Goal: Task Accomplishment & Management: Manage account settings

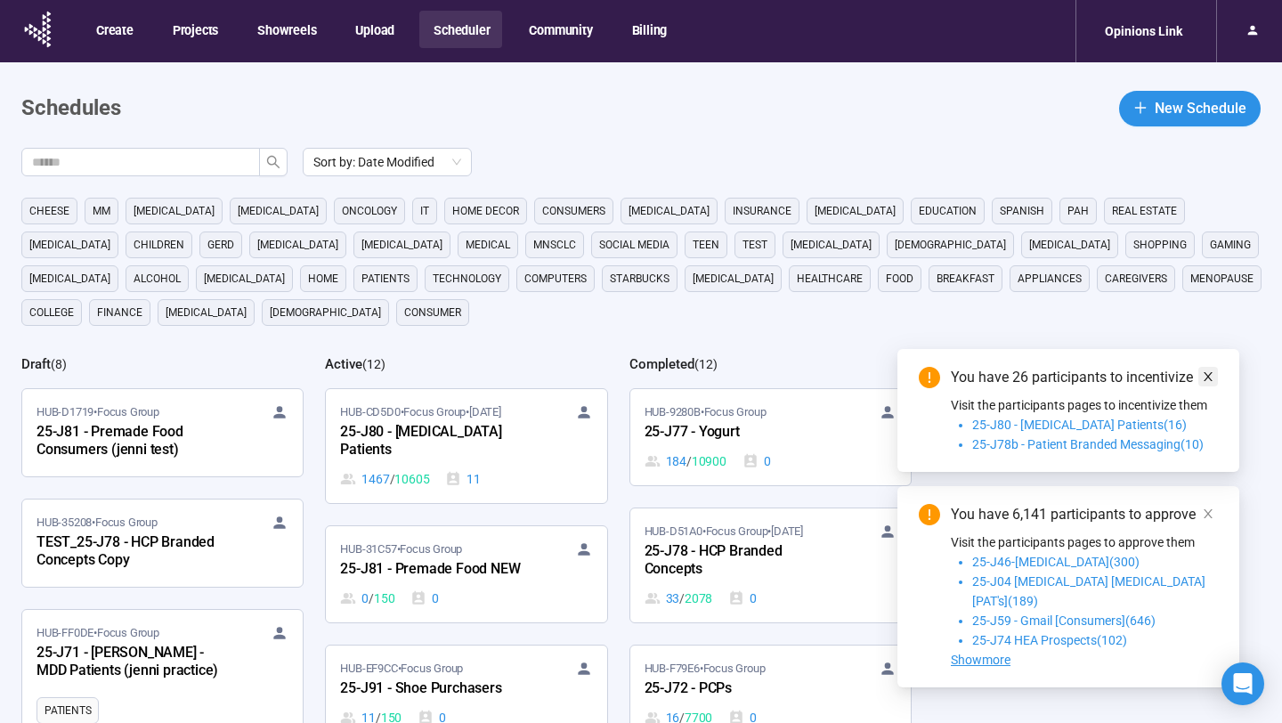
click at [1209, 383] on icon "close" at bounding box center [1207, 376] width 12 height 12
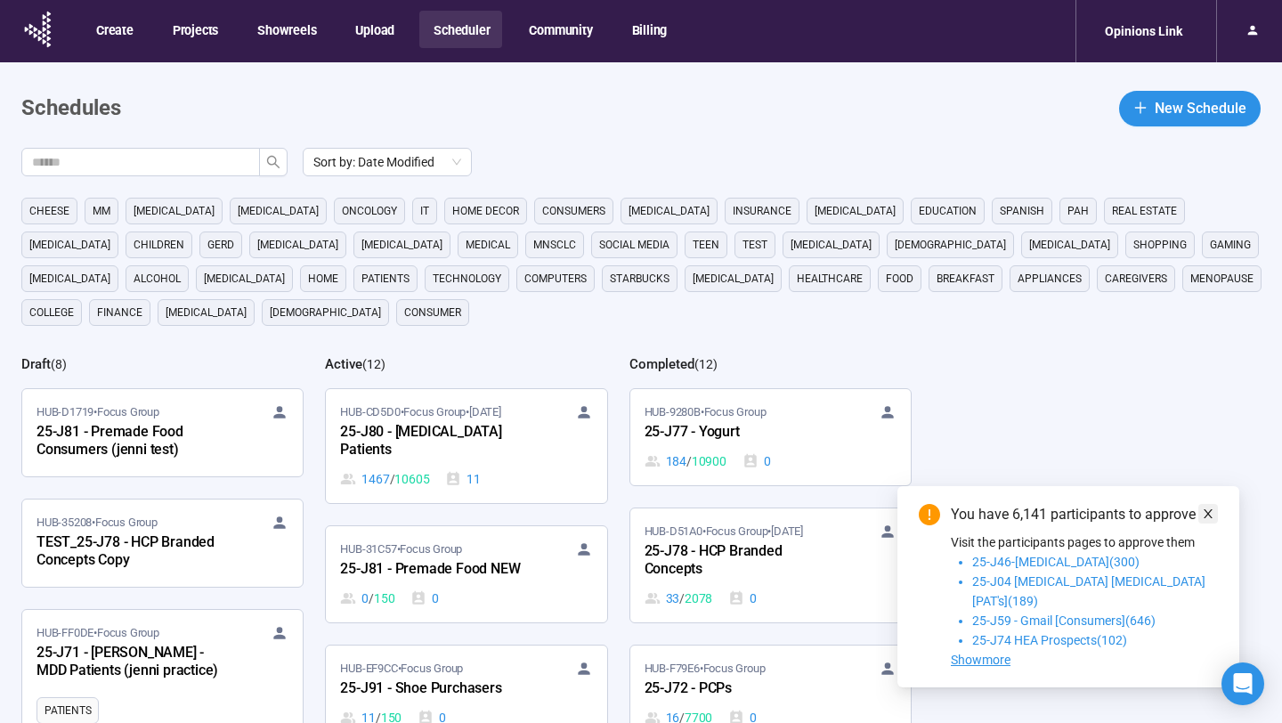
click at [1208, 520] on icon "close" at bounding box center [1207, 513] width 12 height 12
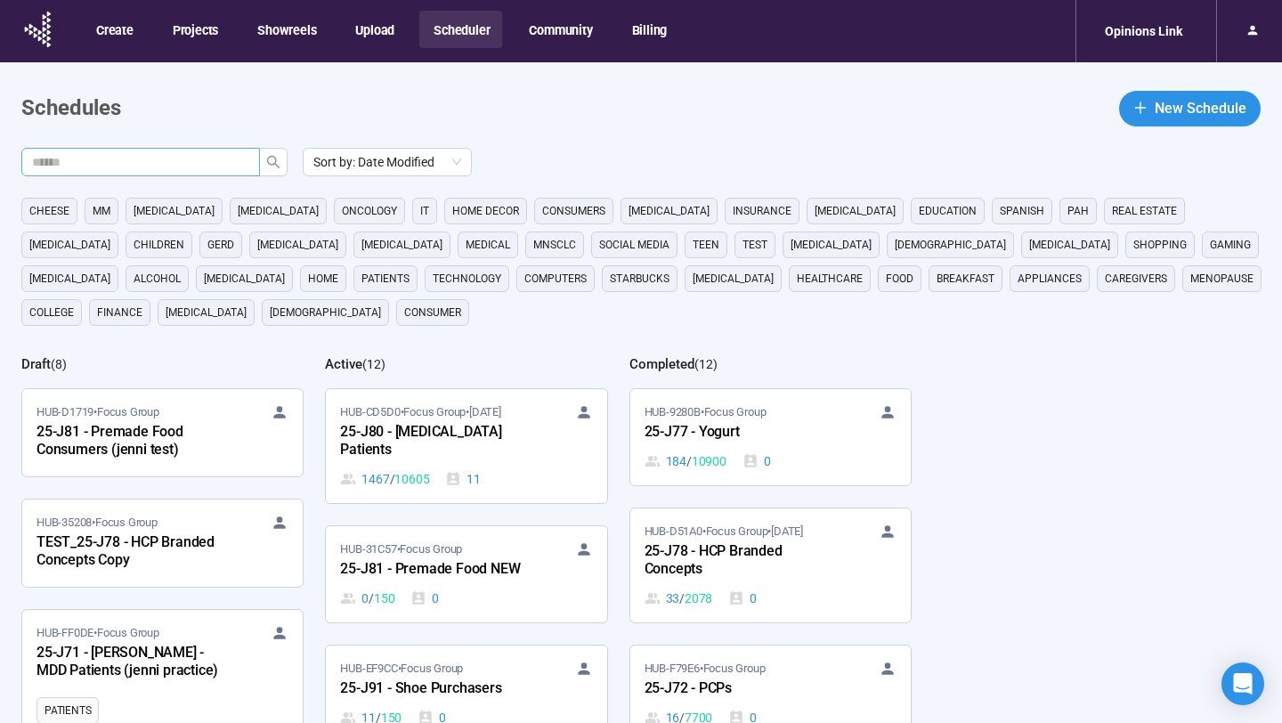
click at [173, 174] on span at bounding box center [140, 162] width 239 height 28
click at [171, 160] on input "text" at bounding box center [133, 162] width 203 height 20
type input "***"
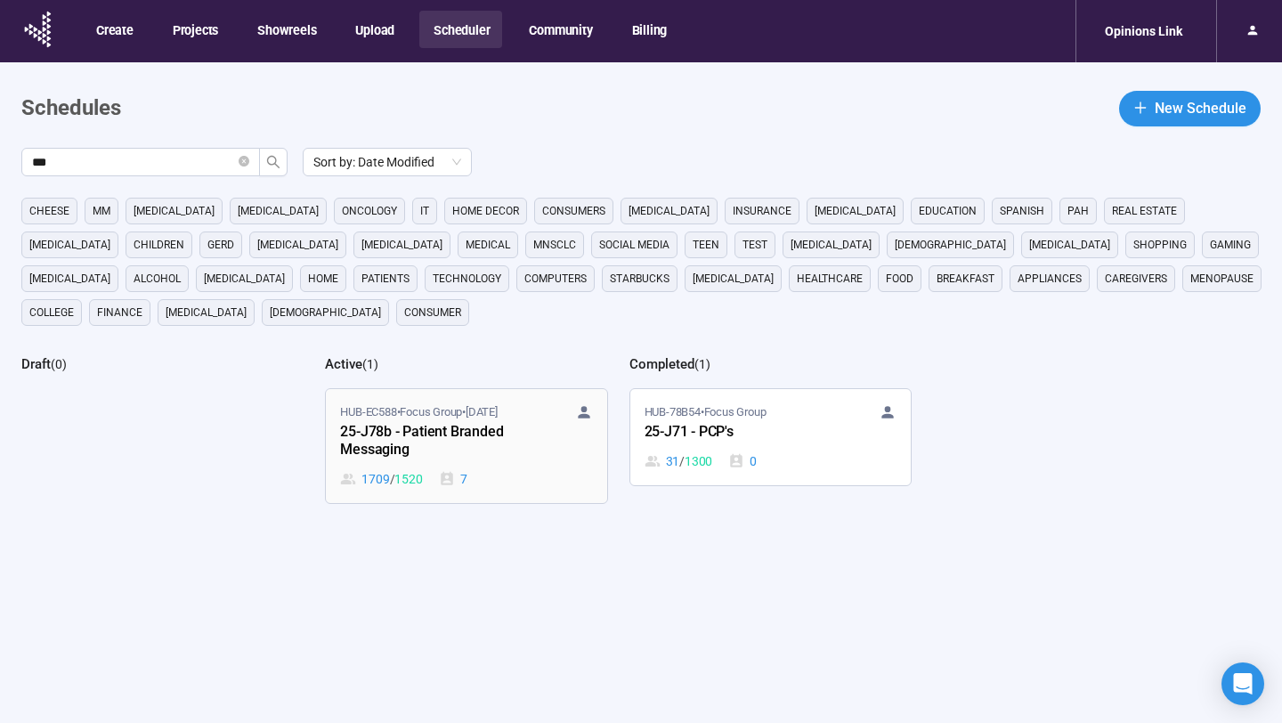
click at [464, 450] on div "25-J78b - Patient Branded Messaging" at bounding box center [438, 441] width 196 height 41
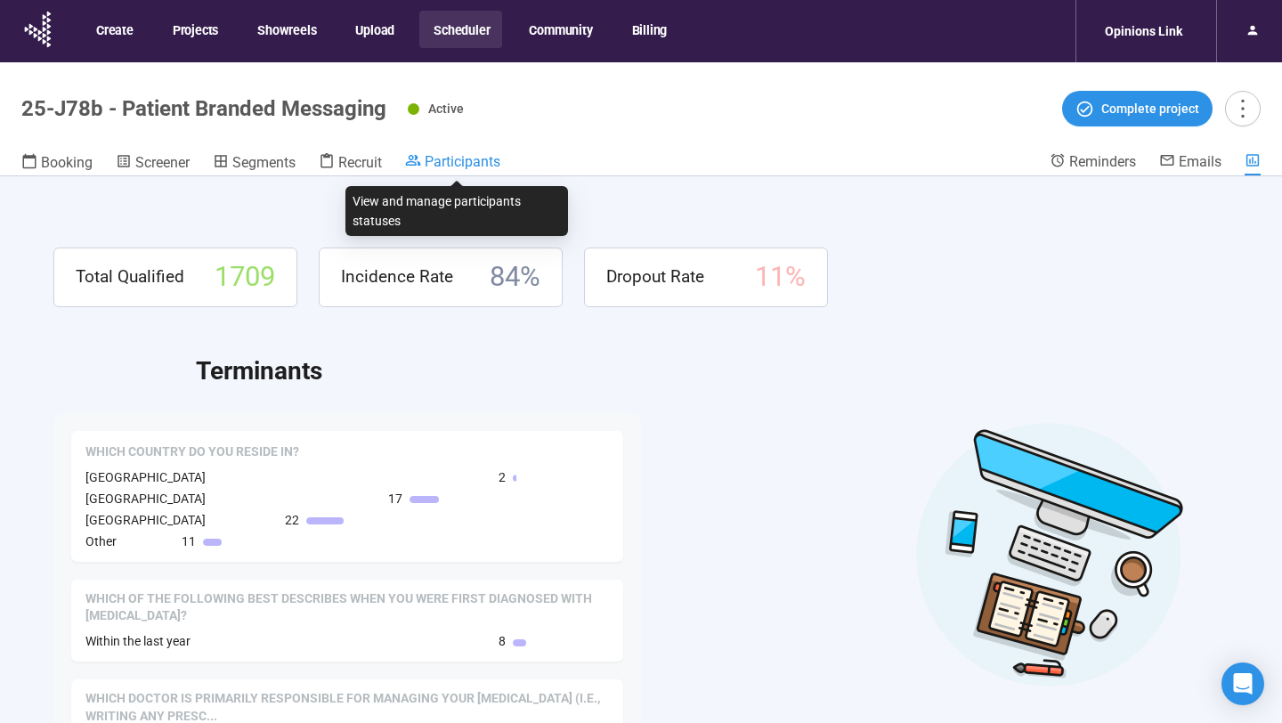
click at [447, 160] on span "Participants" at bounding box center [463, 161] width 76 height 17
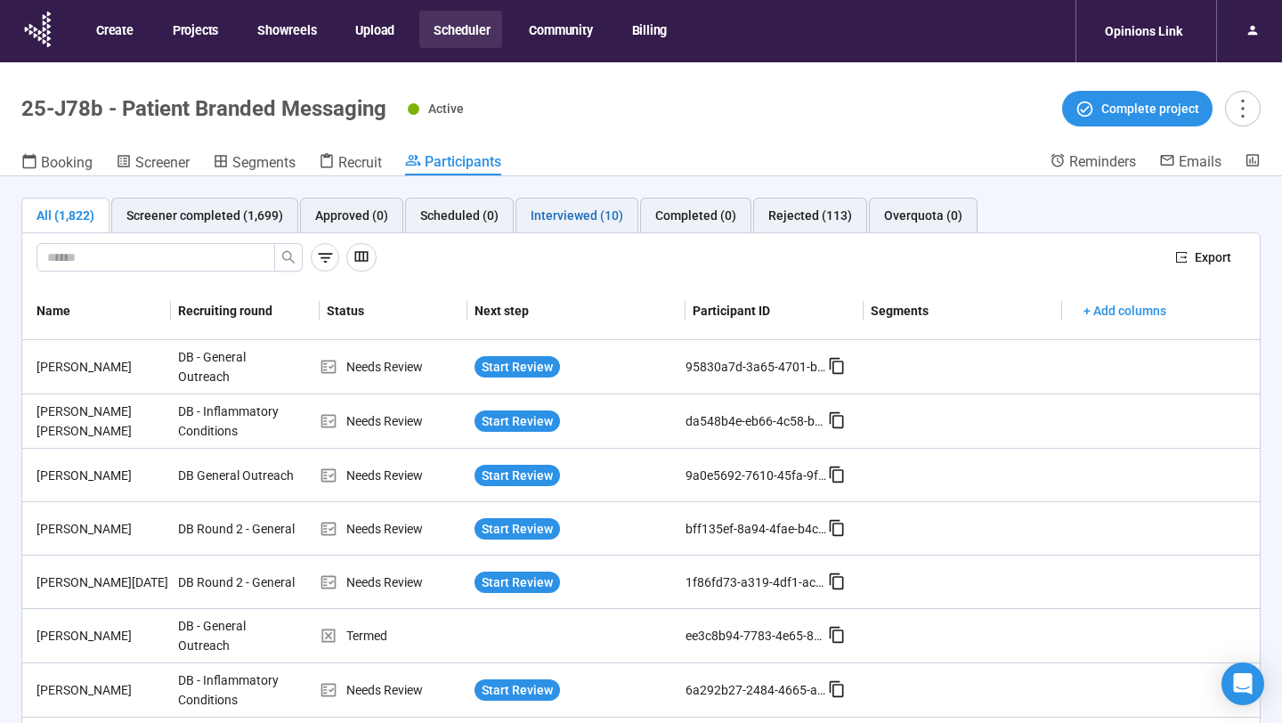
click at [592, 222] on div "Interviewed (10)" at bounding box center [576, 216] width 93 height 20
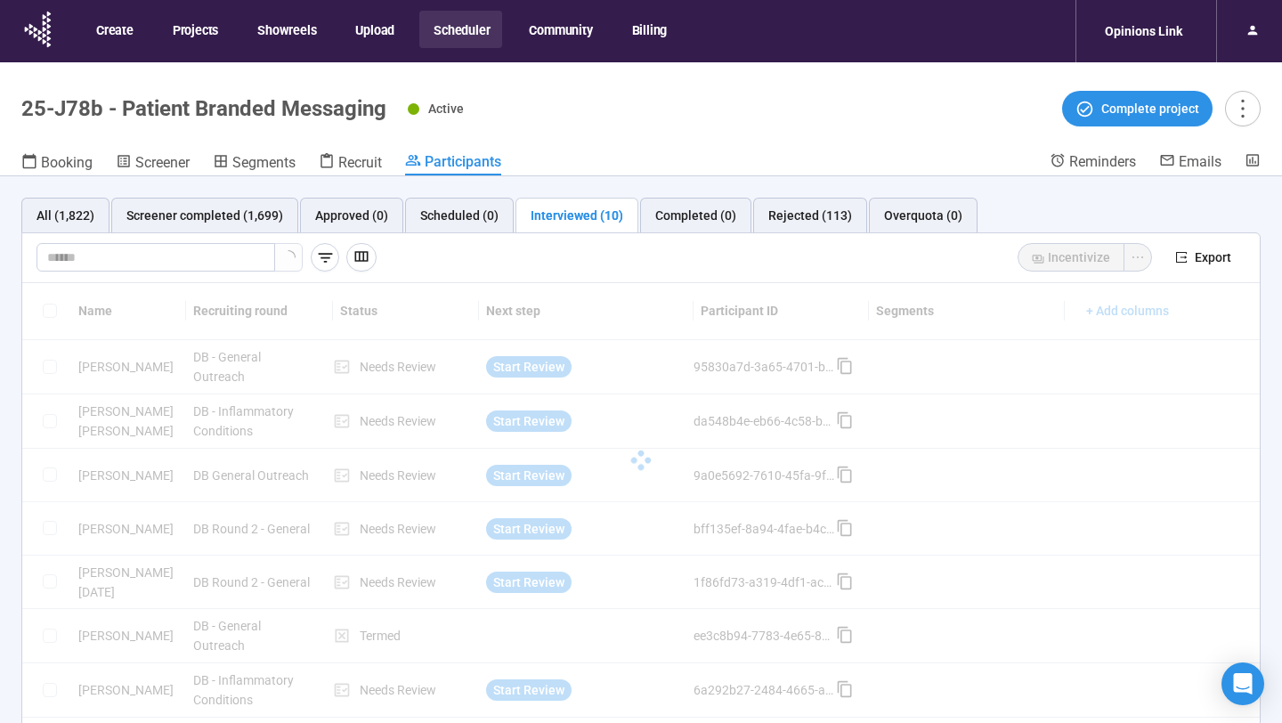
click at [592, 222] on div "Interviewed (10)" at bounding box center [576, 216] width 93 height 20
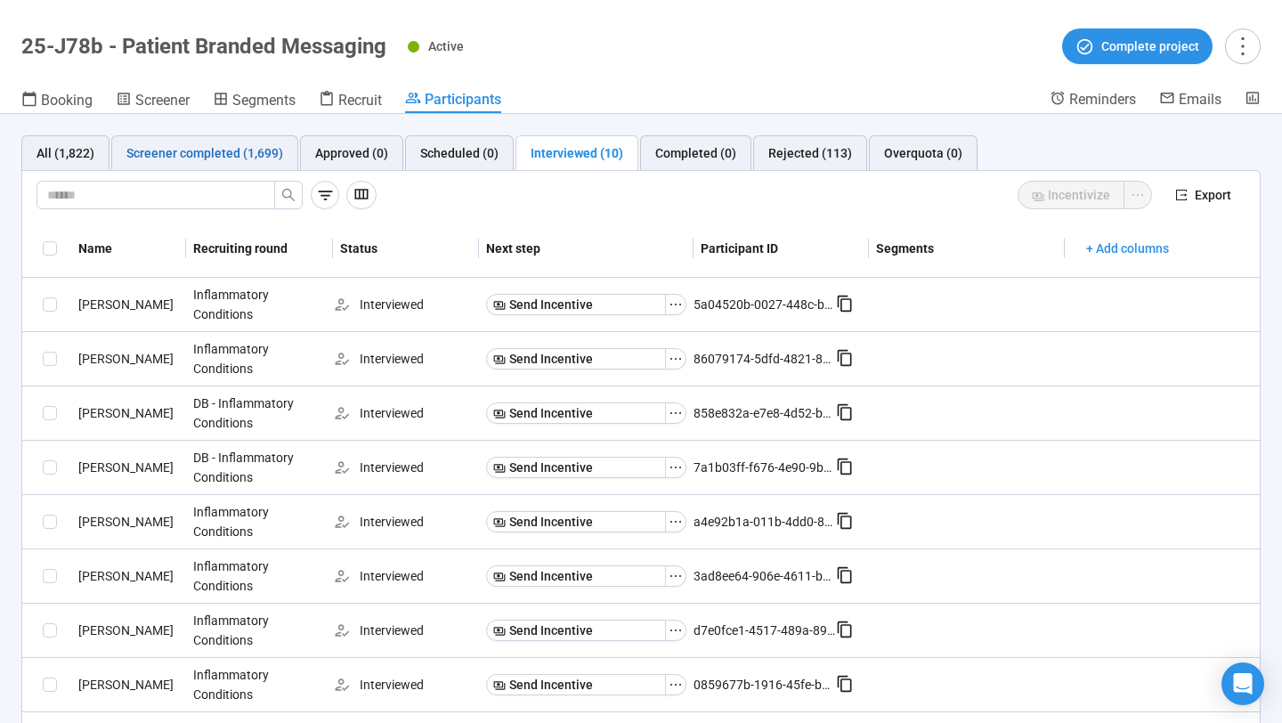
click at [234, 160] on div "Screener completed (1,699)" at bounding box center [204, 153] width 157 height 20
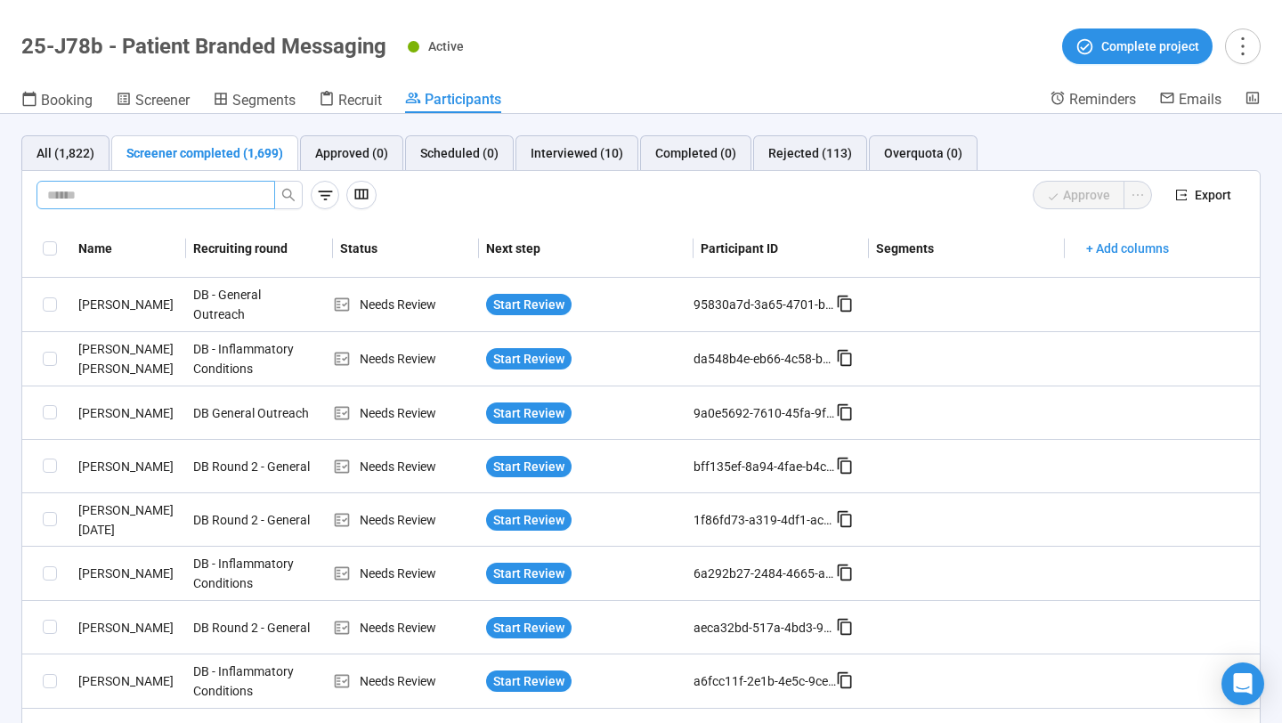
click at [238, 196] on input "text" at bounding box center [148, 195] width 203 height 20
paste input "**********"
type input "**********"
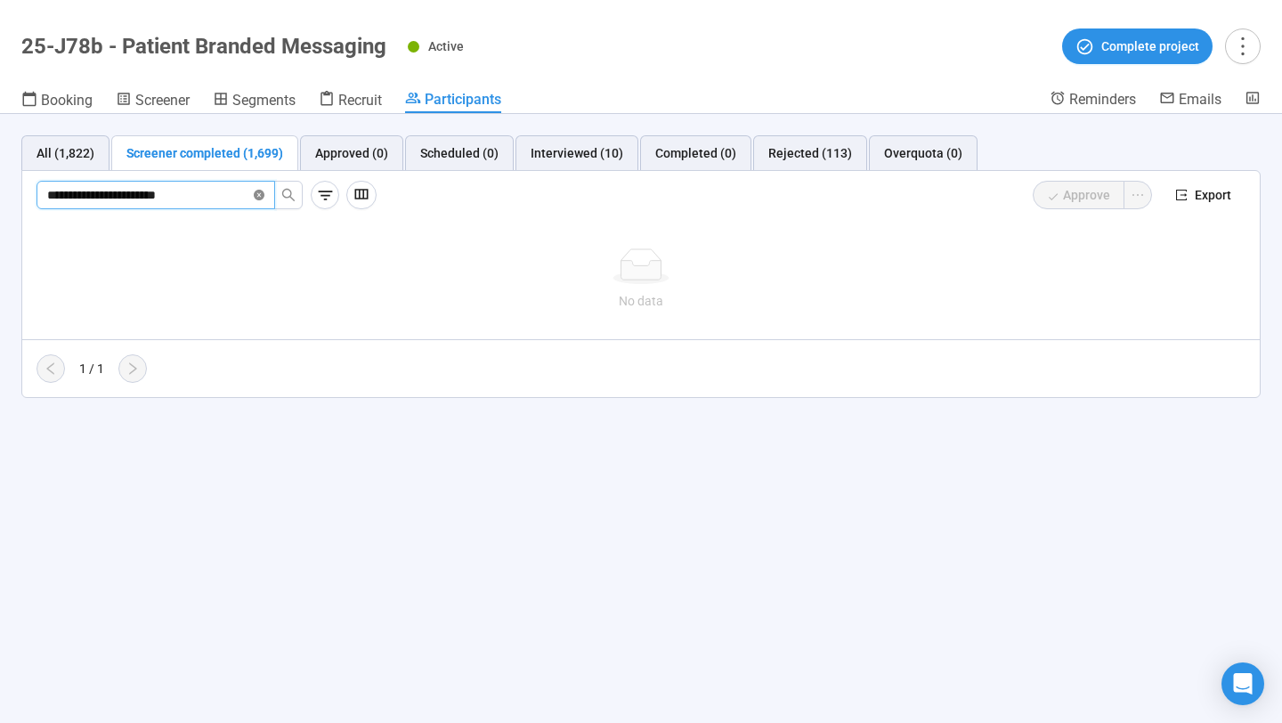
click at [260, 194] on icon "close-circle" at bounding box center [259, 195] width 11 height 11
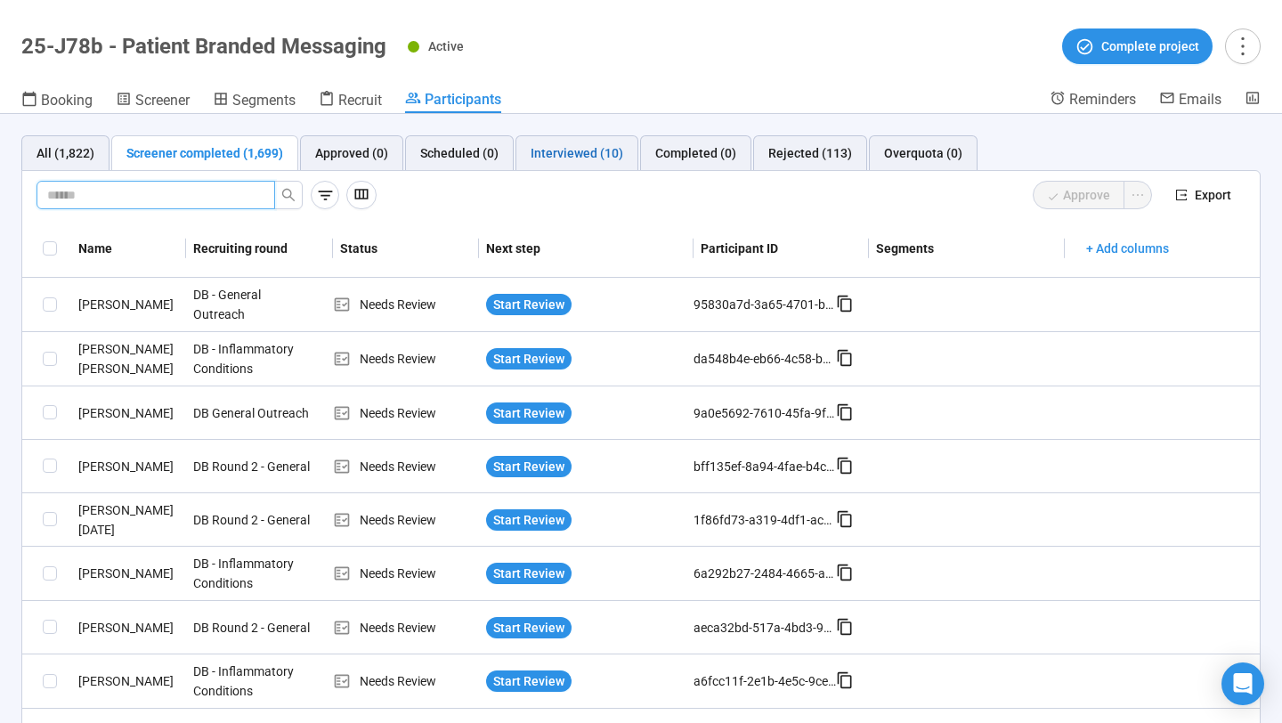
click at [605, 153] on div "Interviewed (10)" at bounding box center [576, 153] width 93 height 20
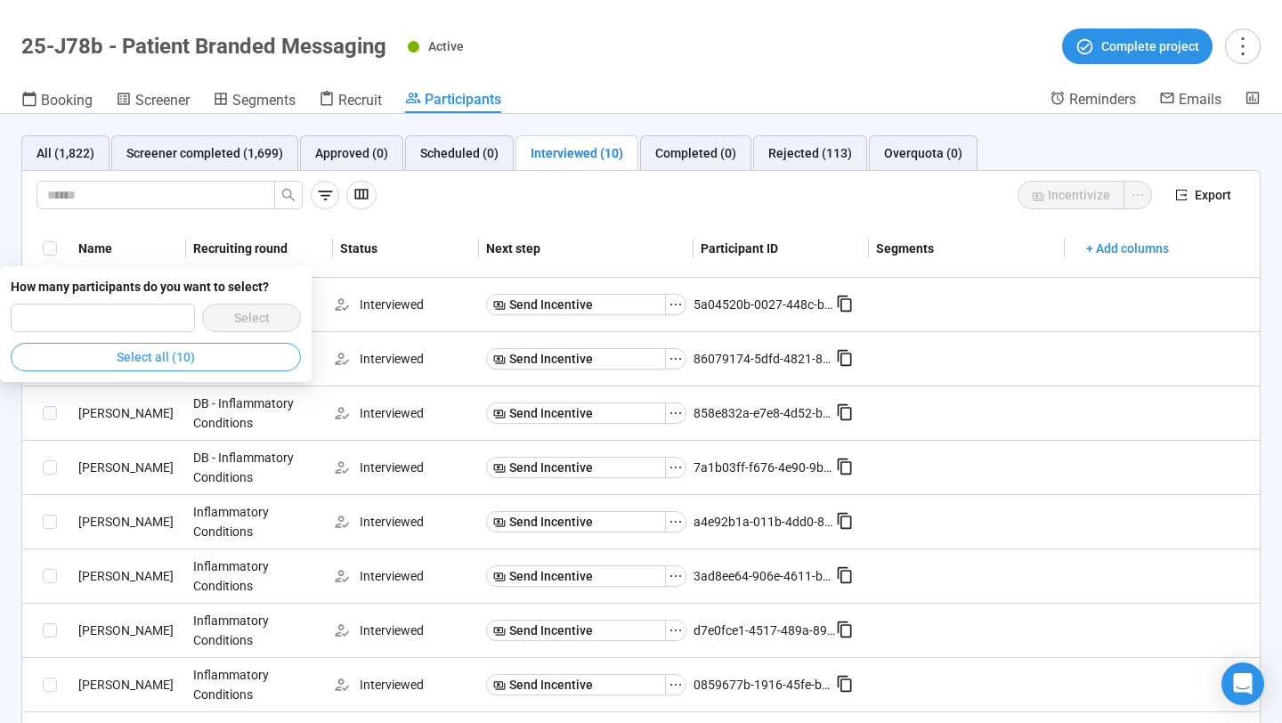
click at [99, 349] on button "Select all (10)" at bounding box center [156, 357] width 290 height 28
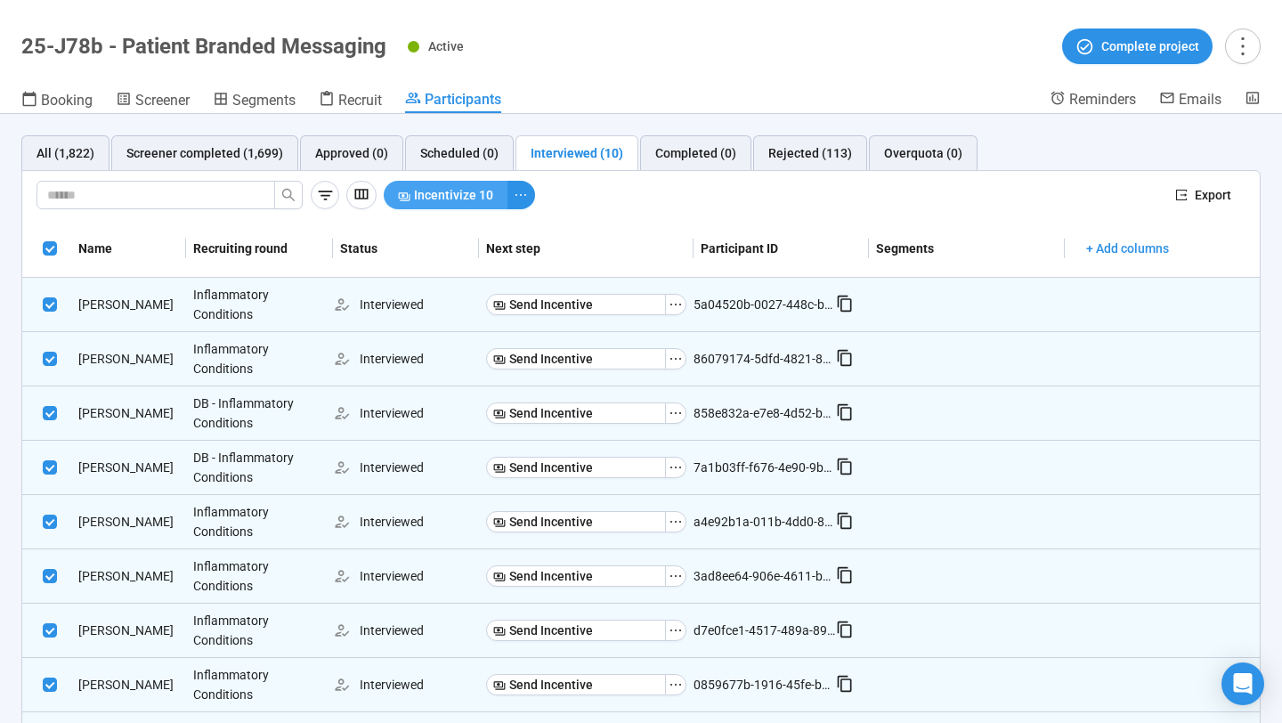
click at [430, 182] on button "Incentivize 10" at bounding box center [446, 195] width 124 height 28
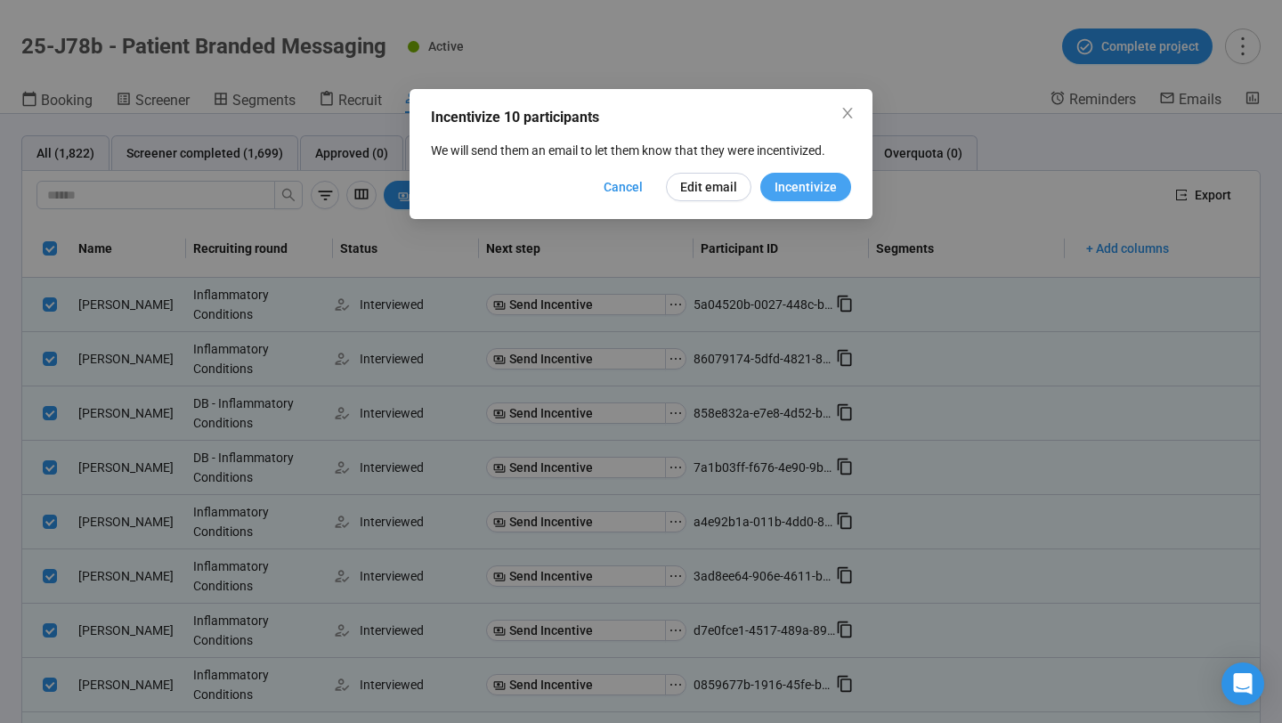
click at [775, 180] on button "Incentivize" at bounding box center [805, 187] width 91 height 28
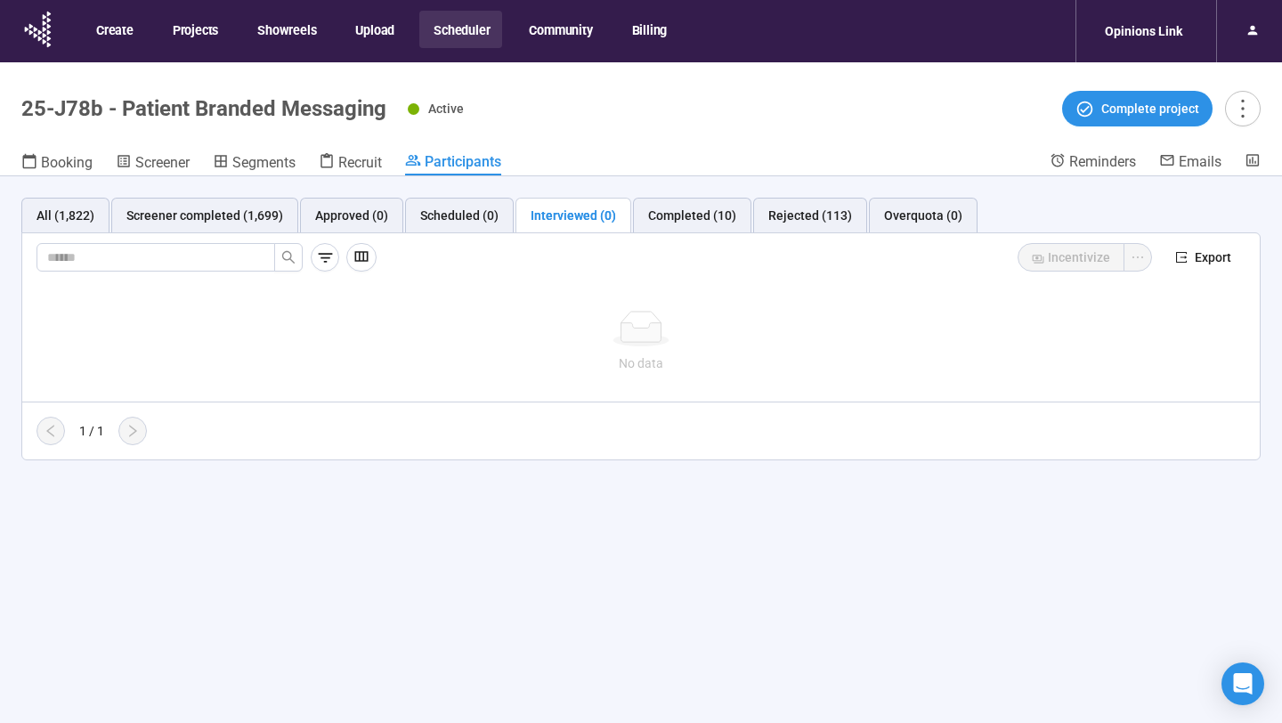
click at [458, 28] on button "Scheduler" at bounding box center [460, 29] width 83 height 37
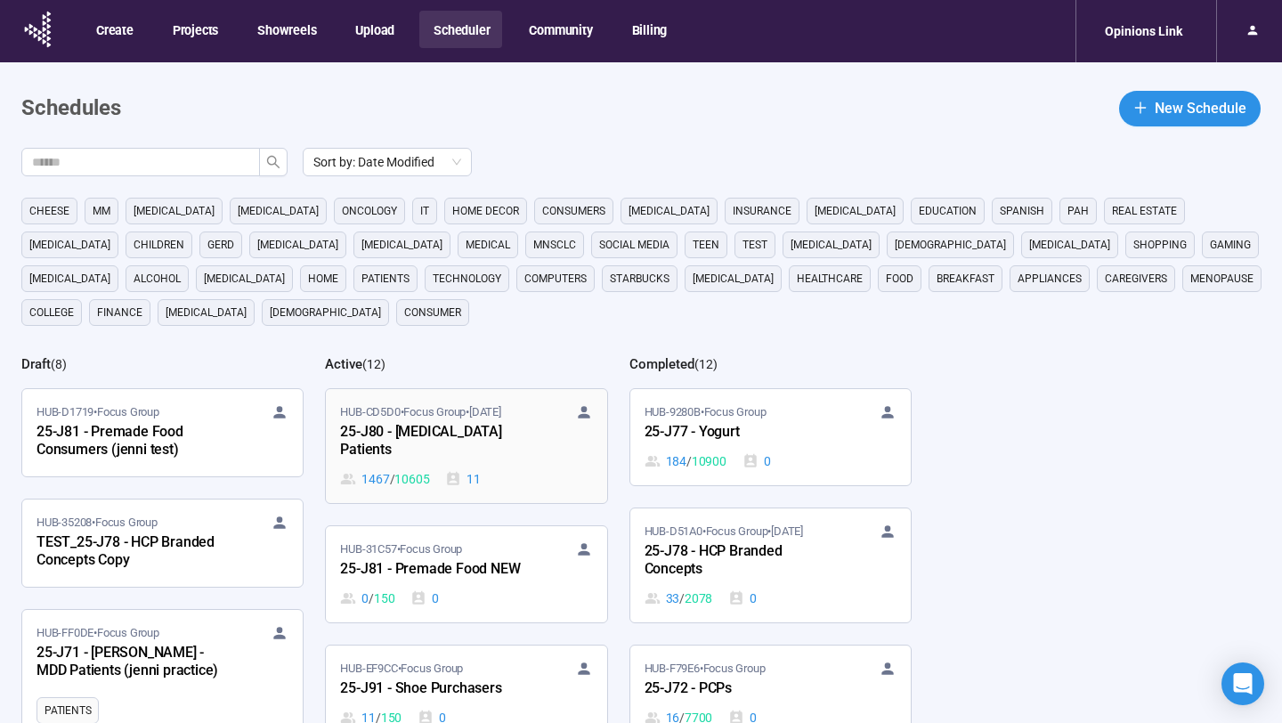
click at [481, 411] on span "HUB-CD5D0 • Focus Group • [DATE]" at bounding box center [420, 412] width 160 height 18
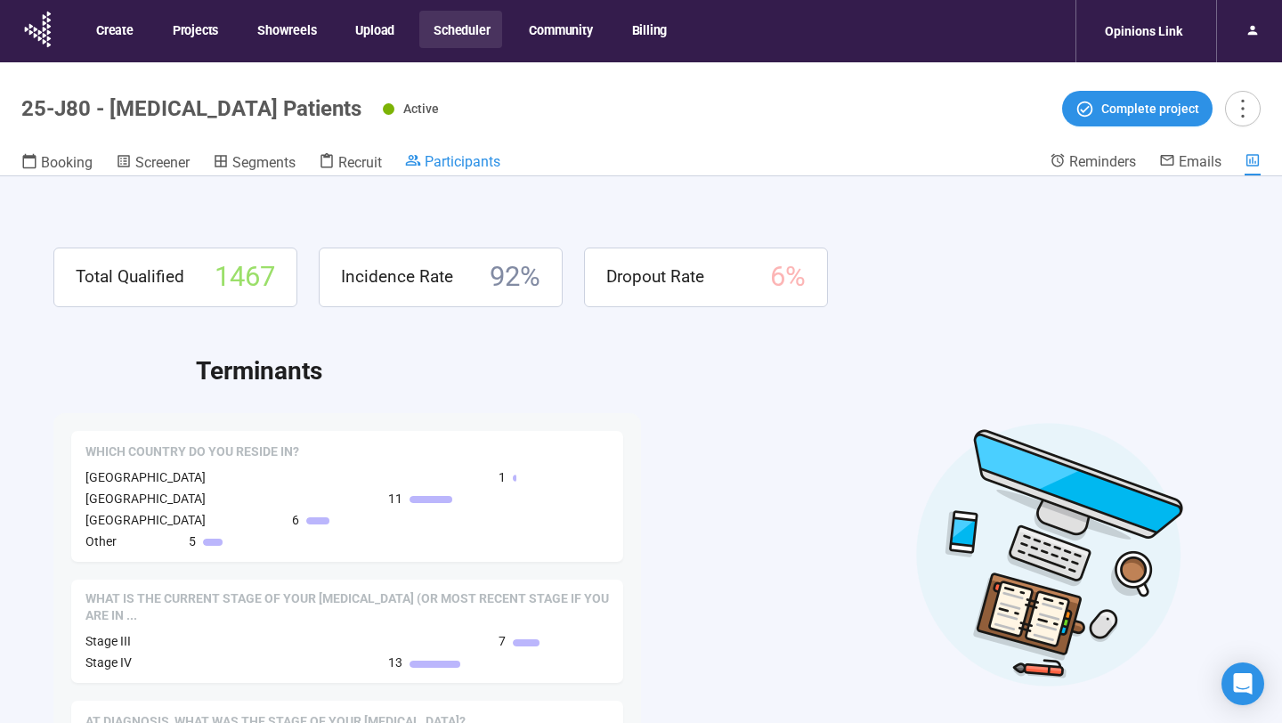
click at [444, 166] on span "Participants" at bounding box center [463, 161] width 76 height 17
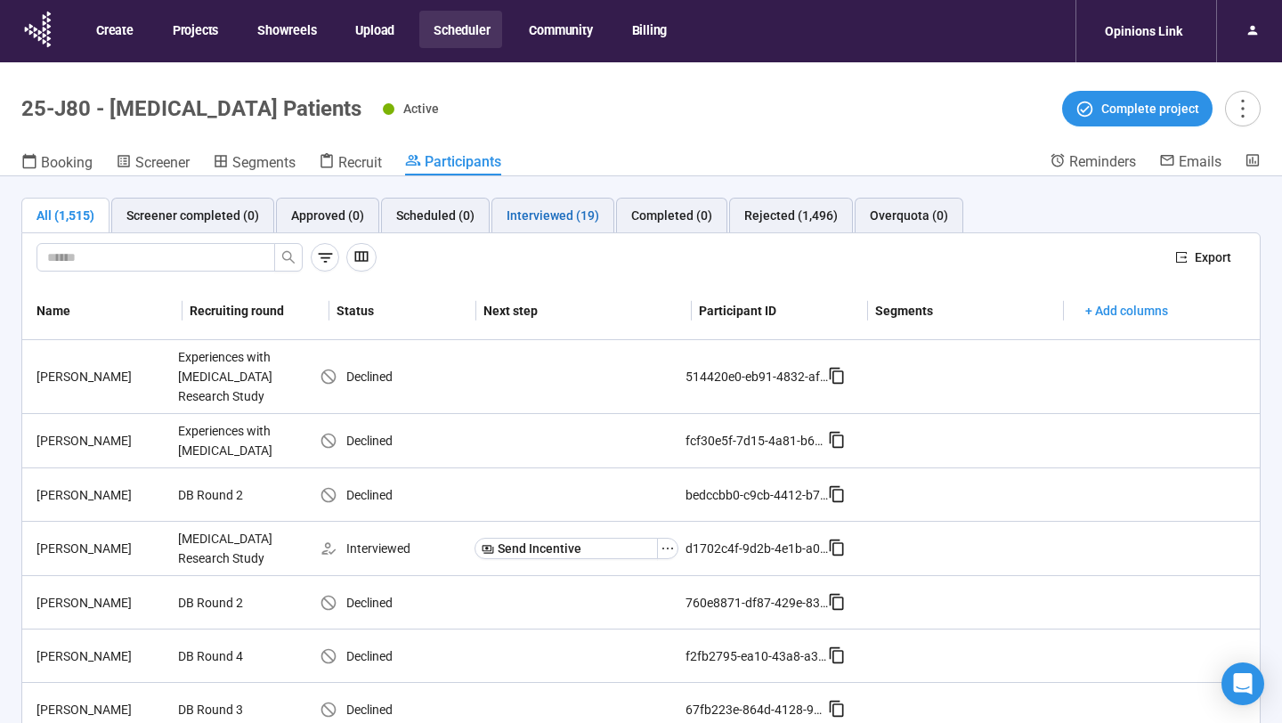
click at [564, 214] on div "Interviewed (19)" at bounding box center [552, 216] width 93 height 20
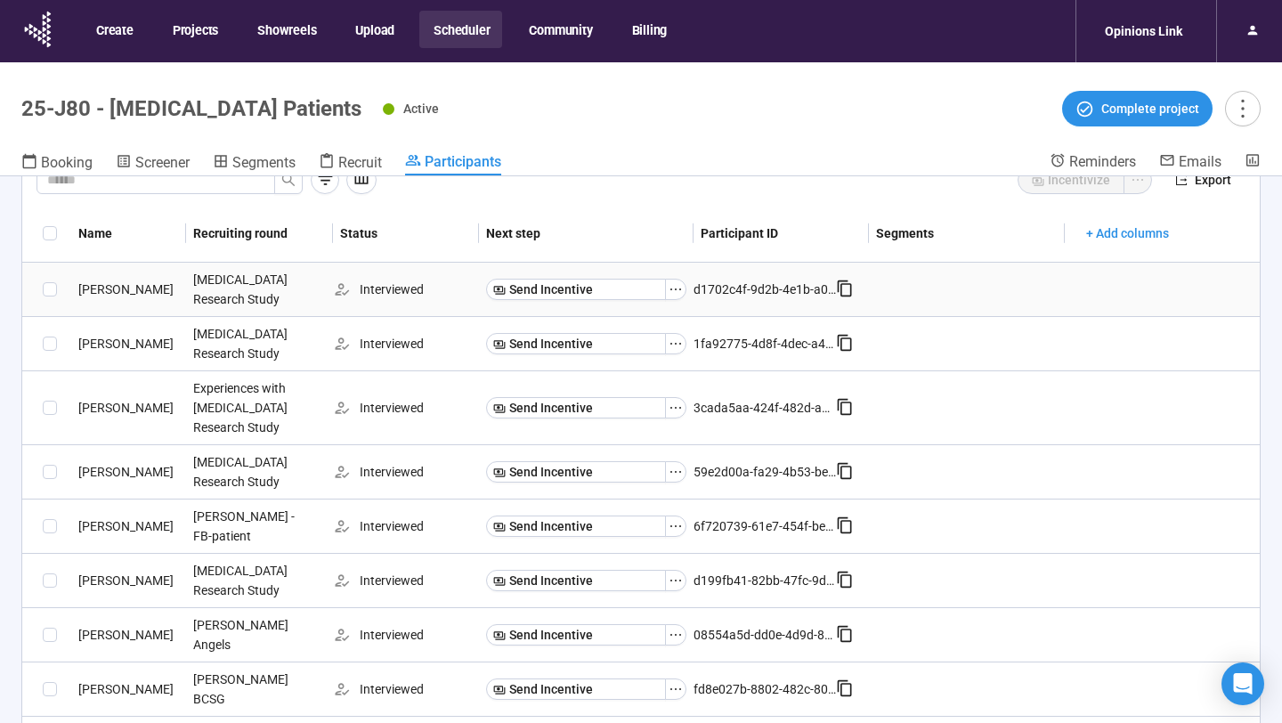
scroll to position [109, 0]
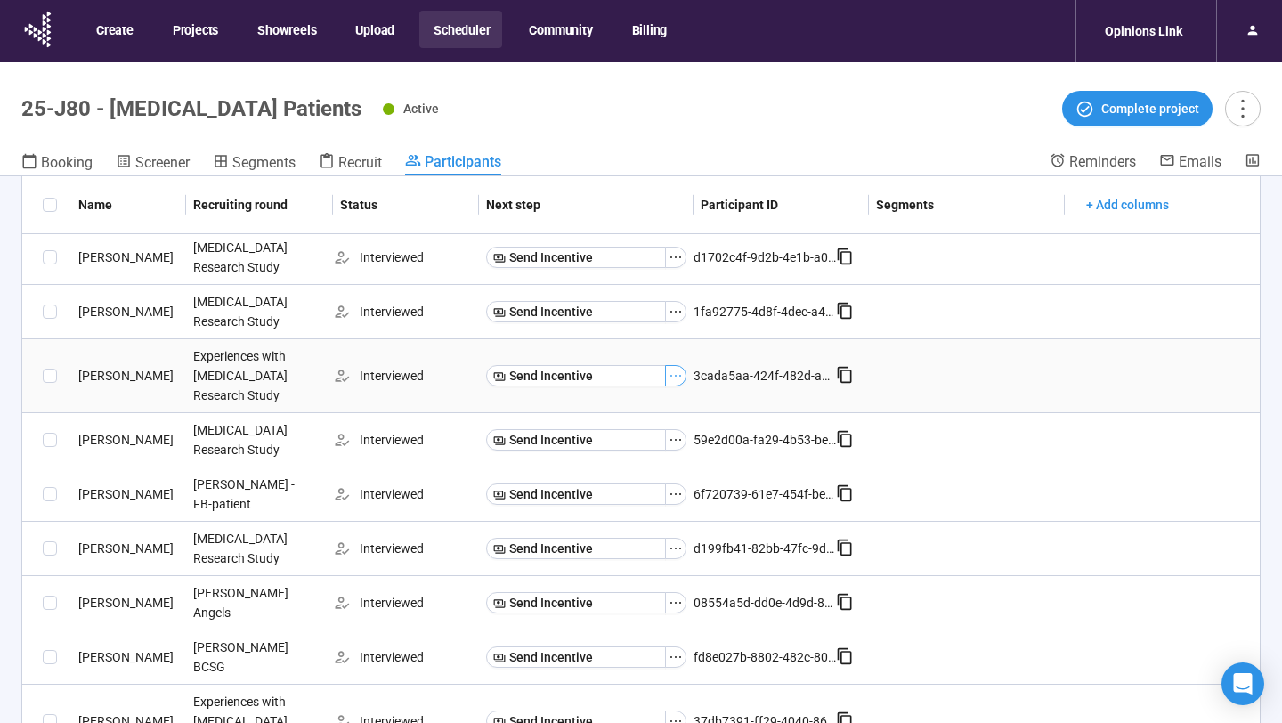
click at [672, 377] on icon "ellipsis" at bounding box center [675, 375] width 14 height 14
click at [647, 401] on span "Mark as No show" at bounding box center [614, 408] width 113 height 20
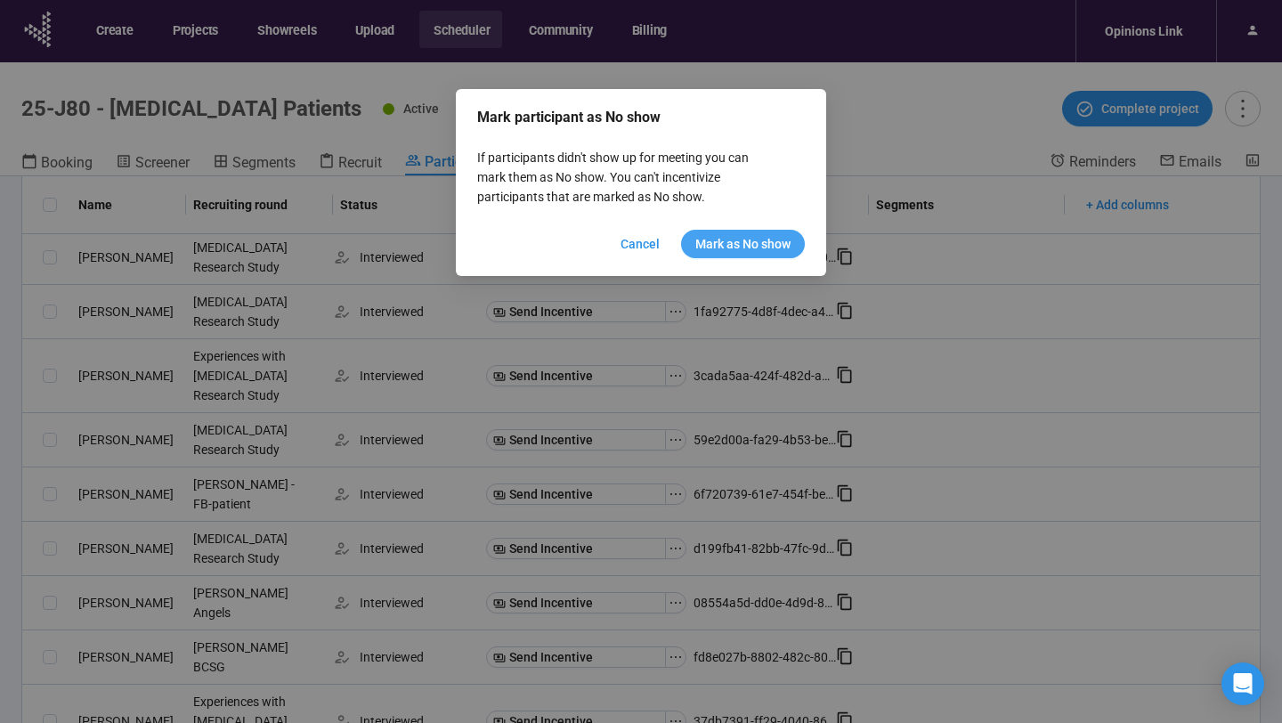
click at [716, 250] on span "Mark as No show" at bounding box center [742, 244] width 95 height 20
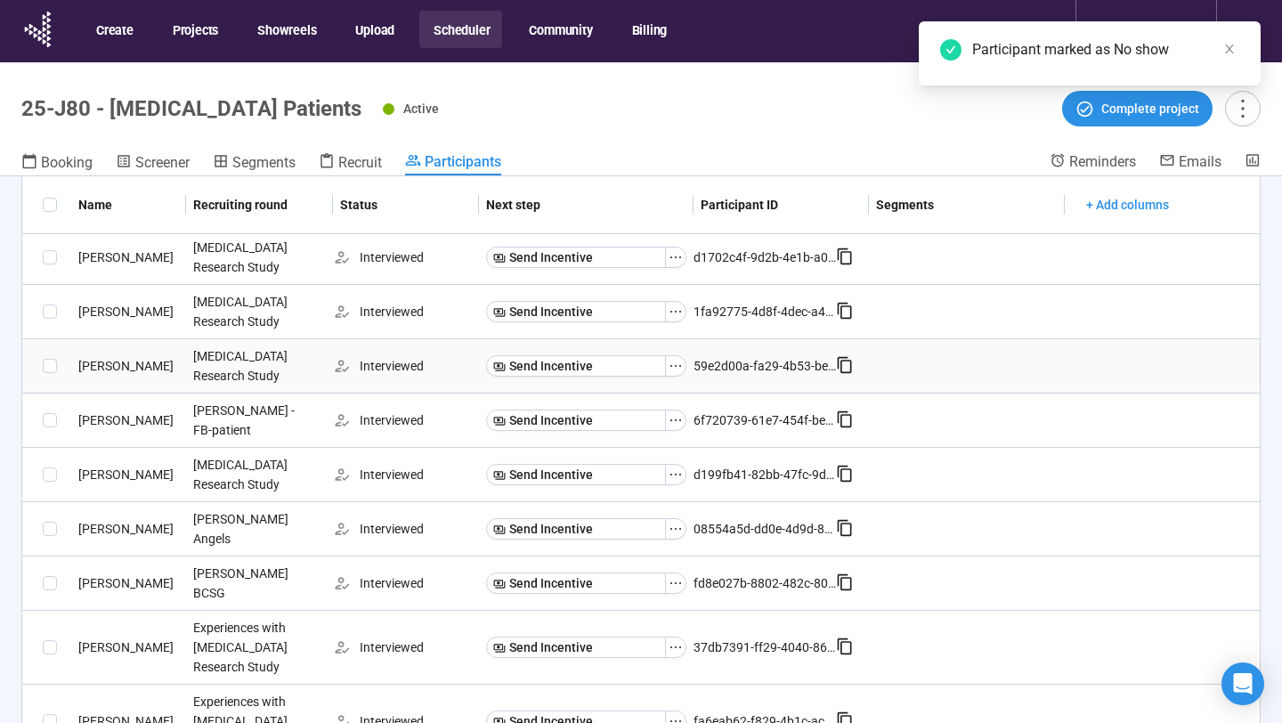
scroll to position [123, 0]
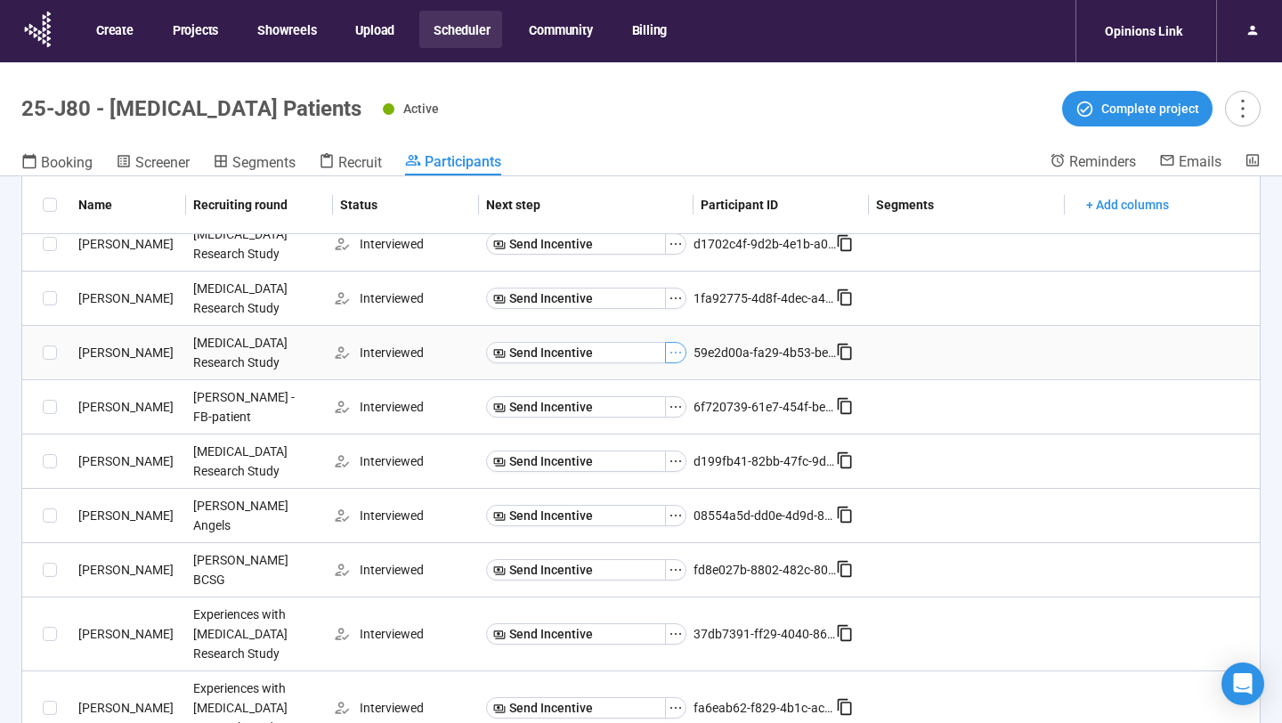
click at [675, 350] on icon "ellipsis" at bounding box center [675, 352] width 14 height 14
click at [617, 388] on span "Mark as No show" at bounding box center [614, 385] width 113 height 20
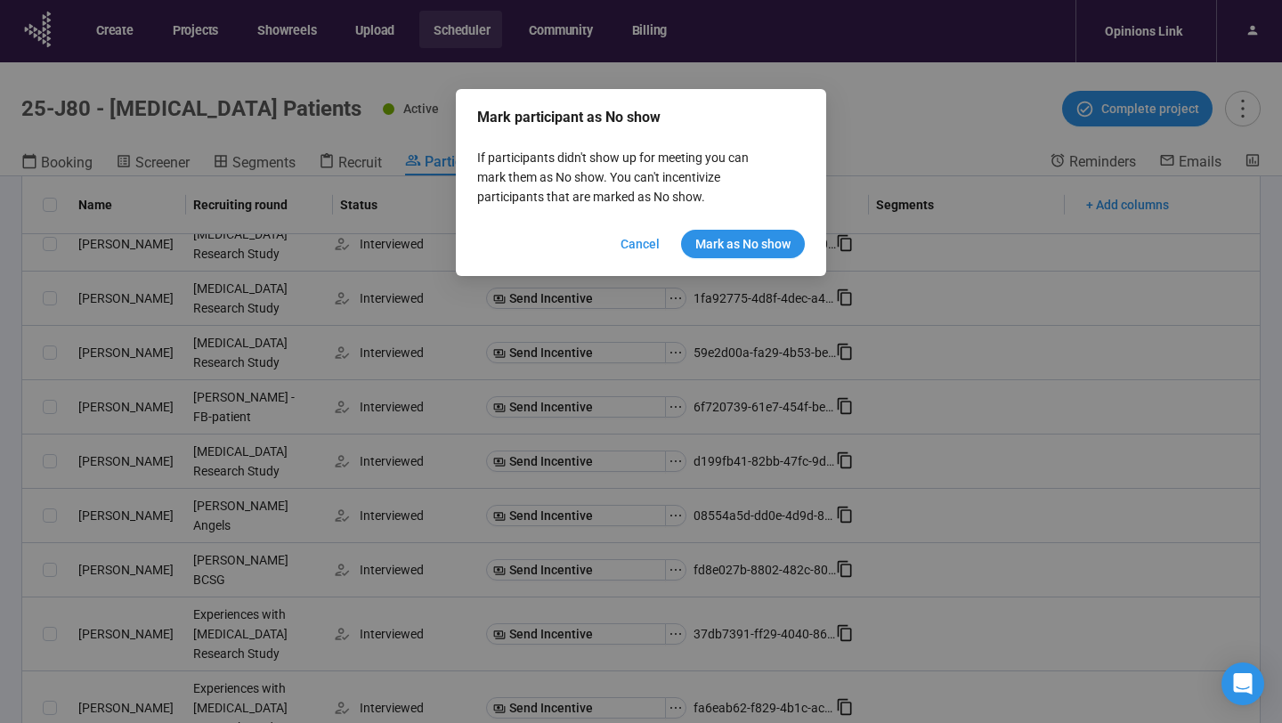
click at [756, 222] on div "Mark participant as No show If participants didn't show up for meeting you can …" at bounding box center [641, 182] width 328 height 151
click at [753, 235] on span "Mark as No show" at bounding box center [742, 244] width 95 height 20
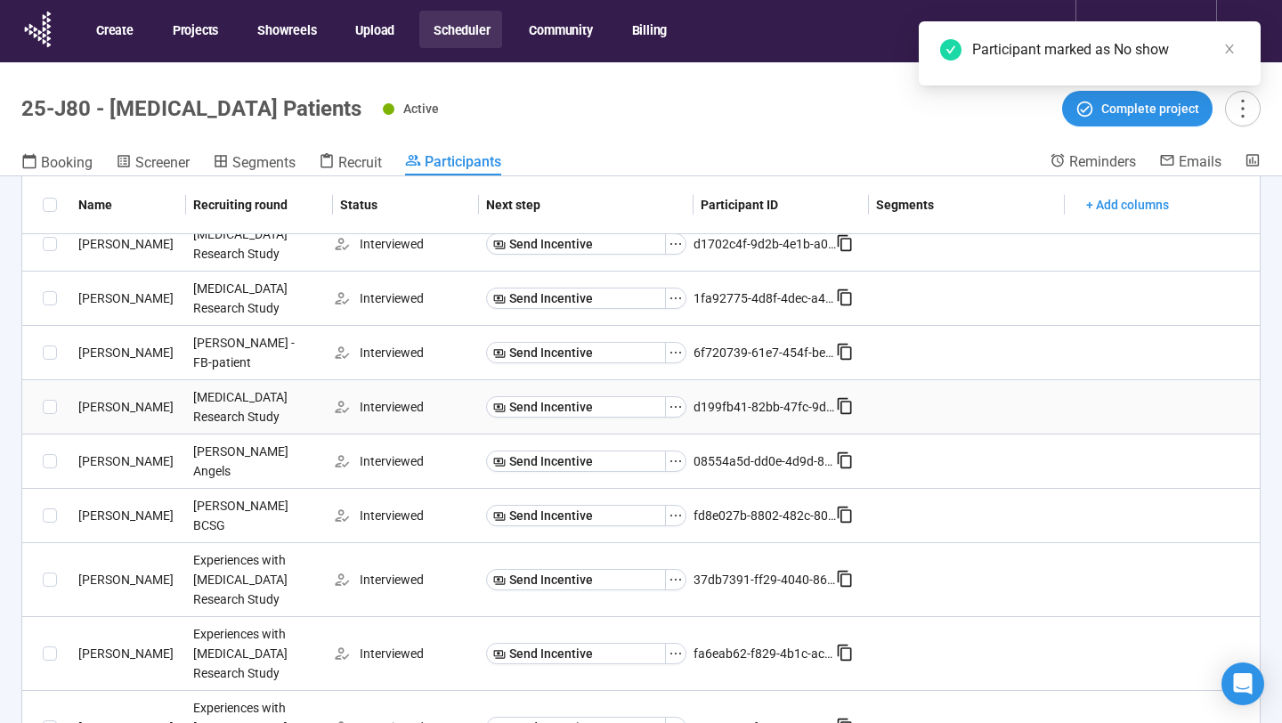
scroll to position [0, 0]
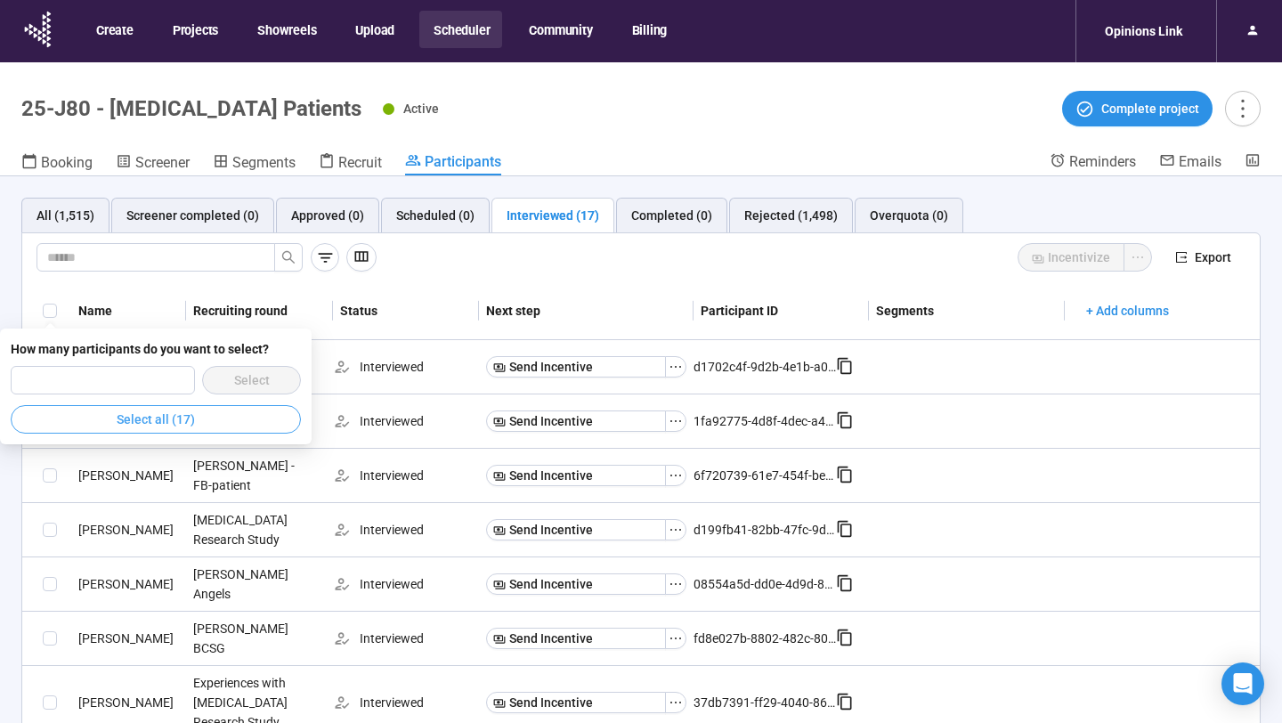
click at [96, 426] on button "Select all (17)" at bounding box center [156, 419] width 290 height 28
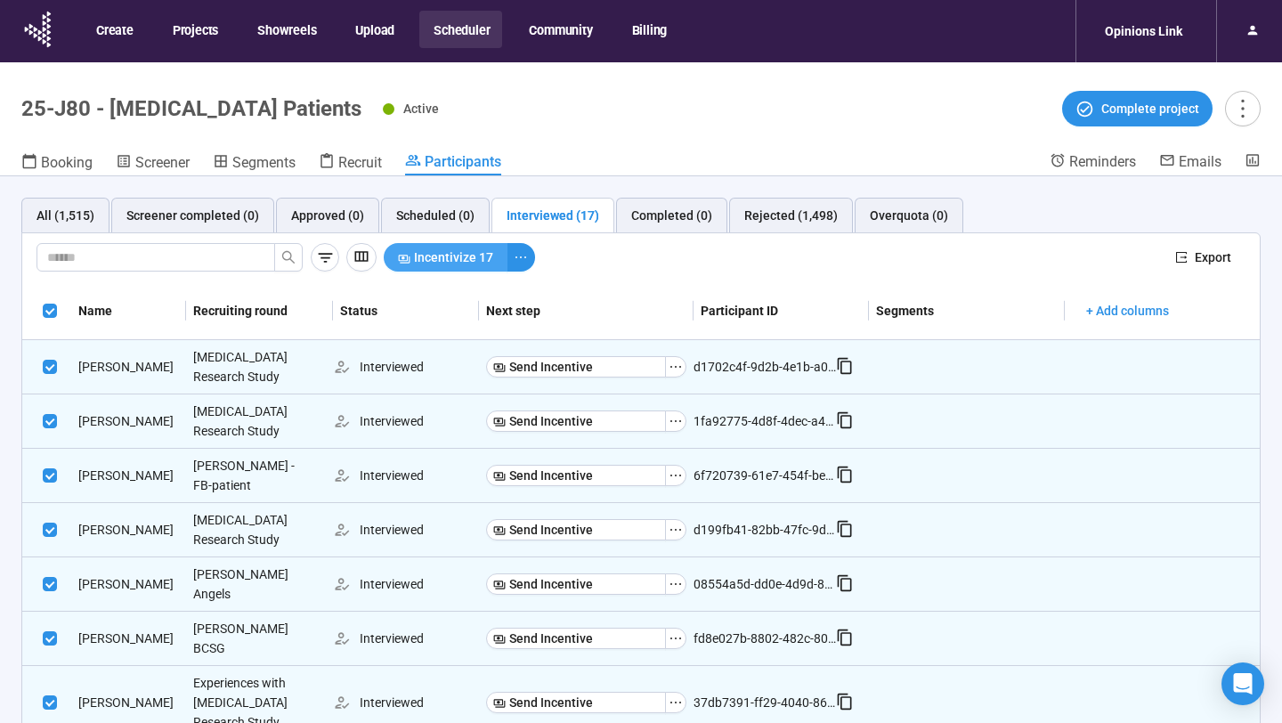
click at [466, 255] on span "Incentivize 17" at bounding box center [453, 257] width 79 height 20
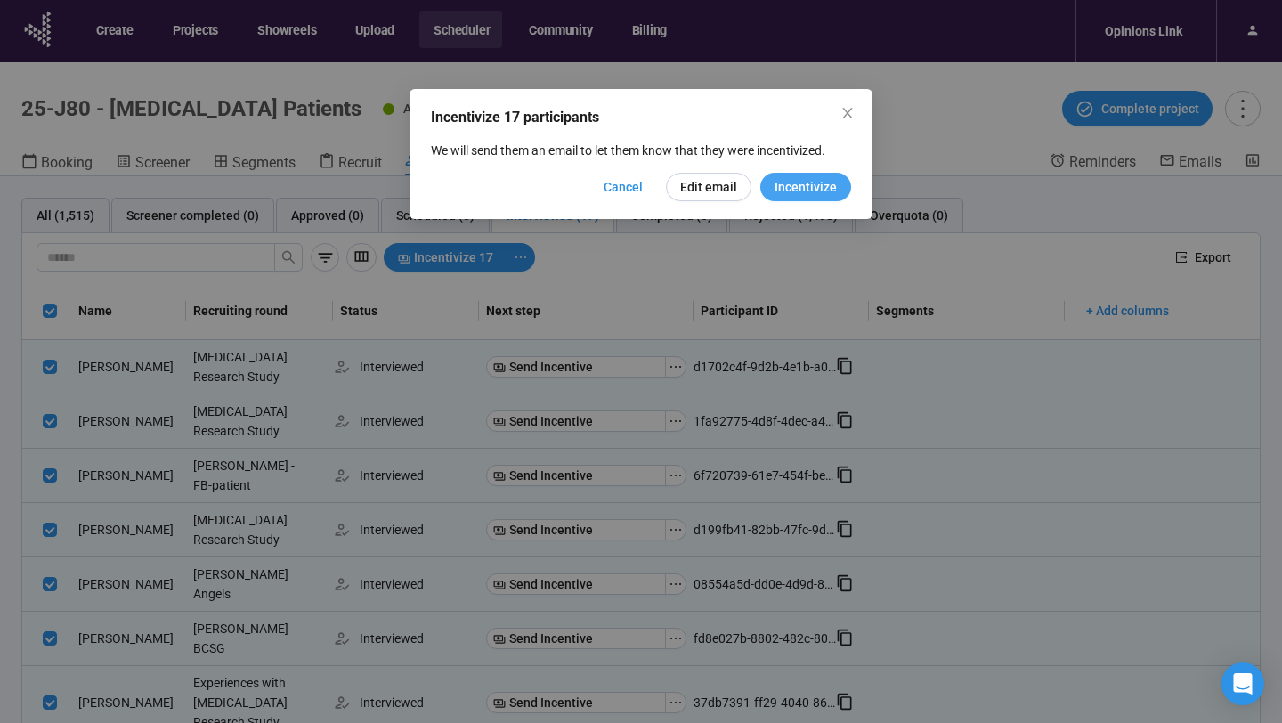
click at [792, 189] on span "Incentivize" at bounding box center [805, 187] width 62 height 20
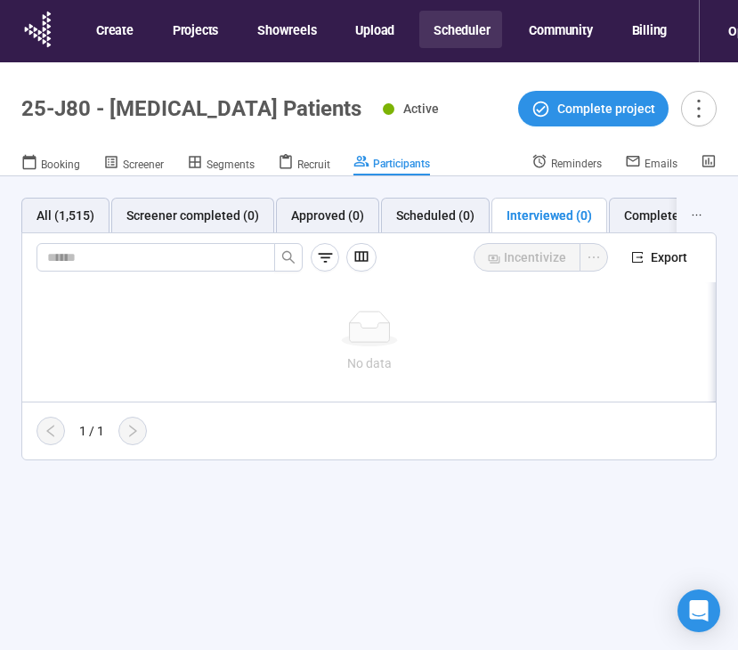
click at [466, 32] on button "Scheduler" at bounding box center [460, 29] width 83 height 37
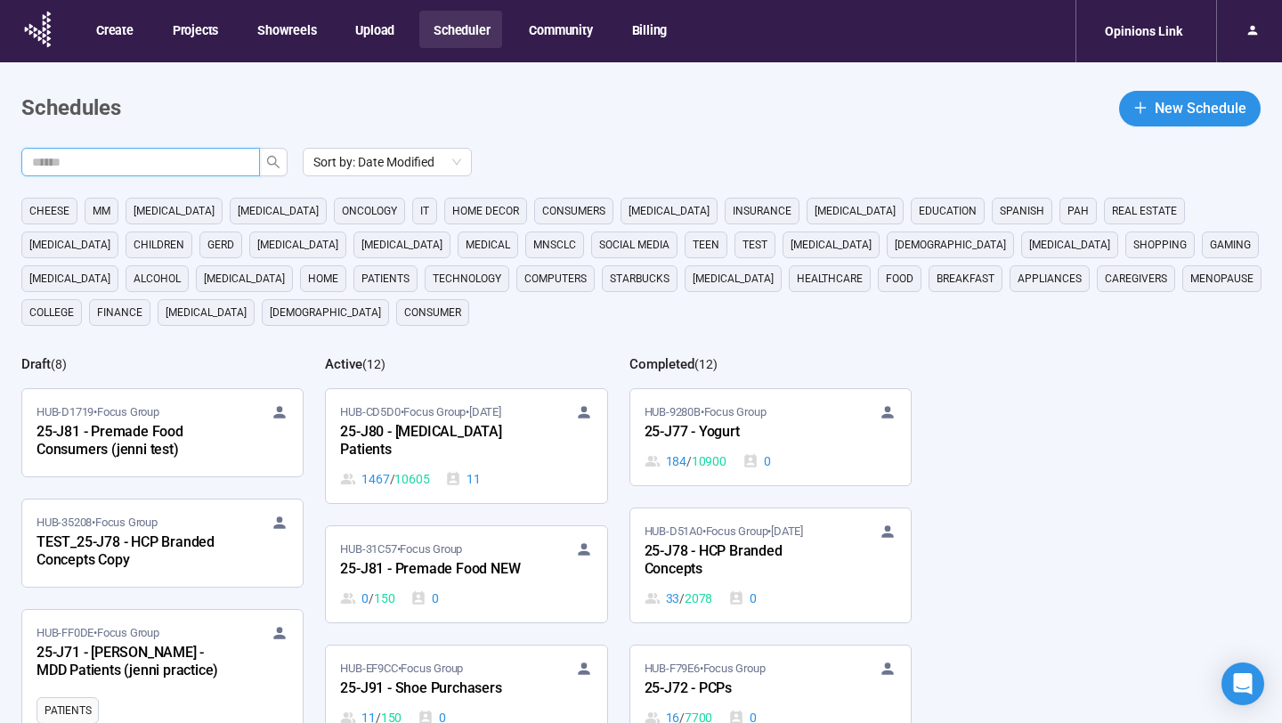
click at [205, 165] on input "text" at bounding box center [133, 162] width 203 height 20
type input "**"
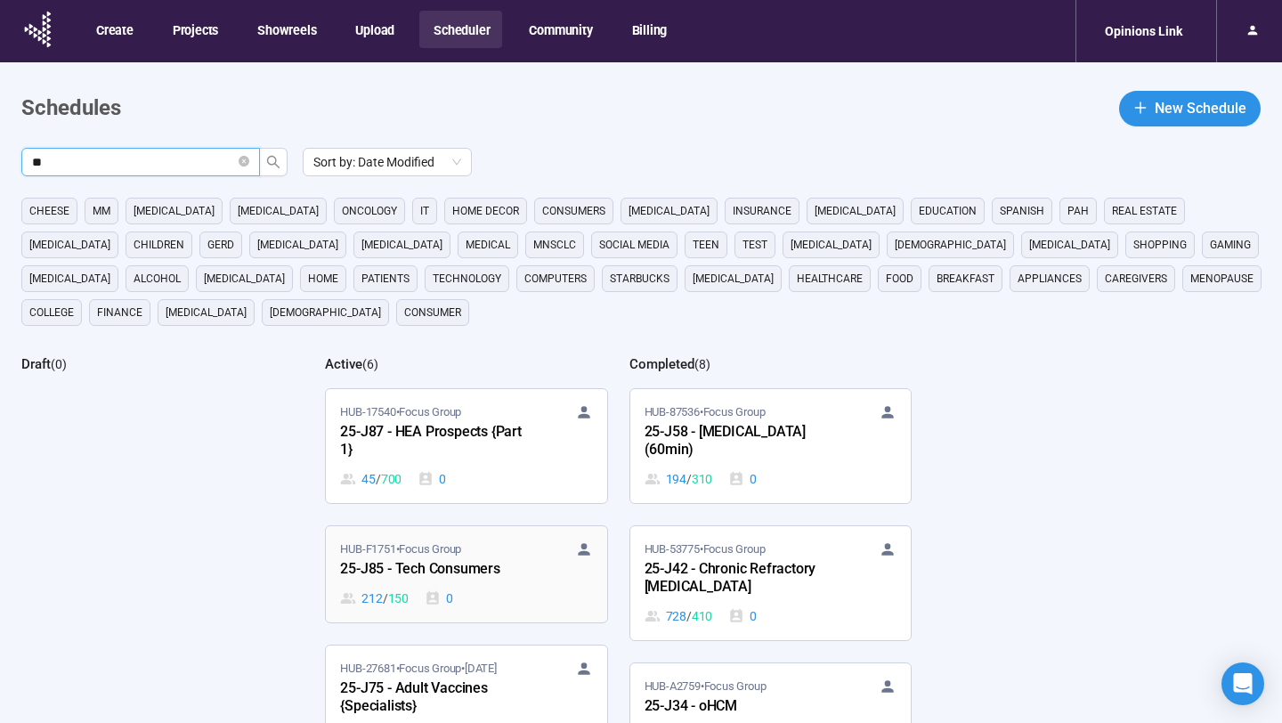
scroll to position [271, 0]
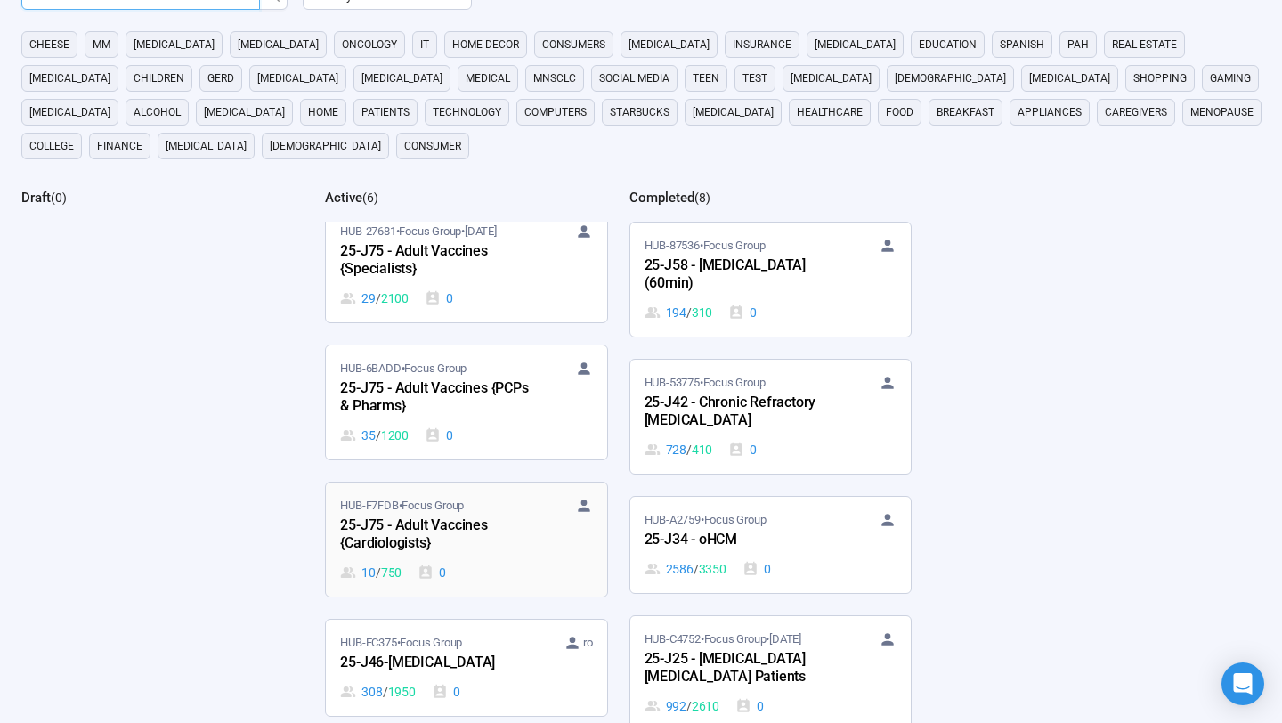
click at [497, 534] on div "25-J75 - Adult Vaccines {Cardiologists}" at bounding box center [438, 534] width 196 height 41
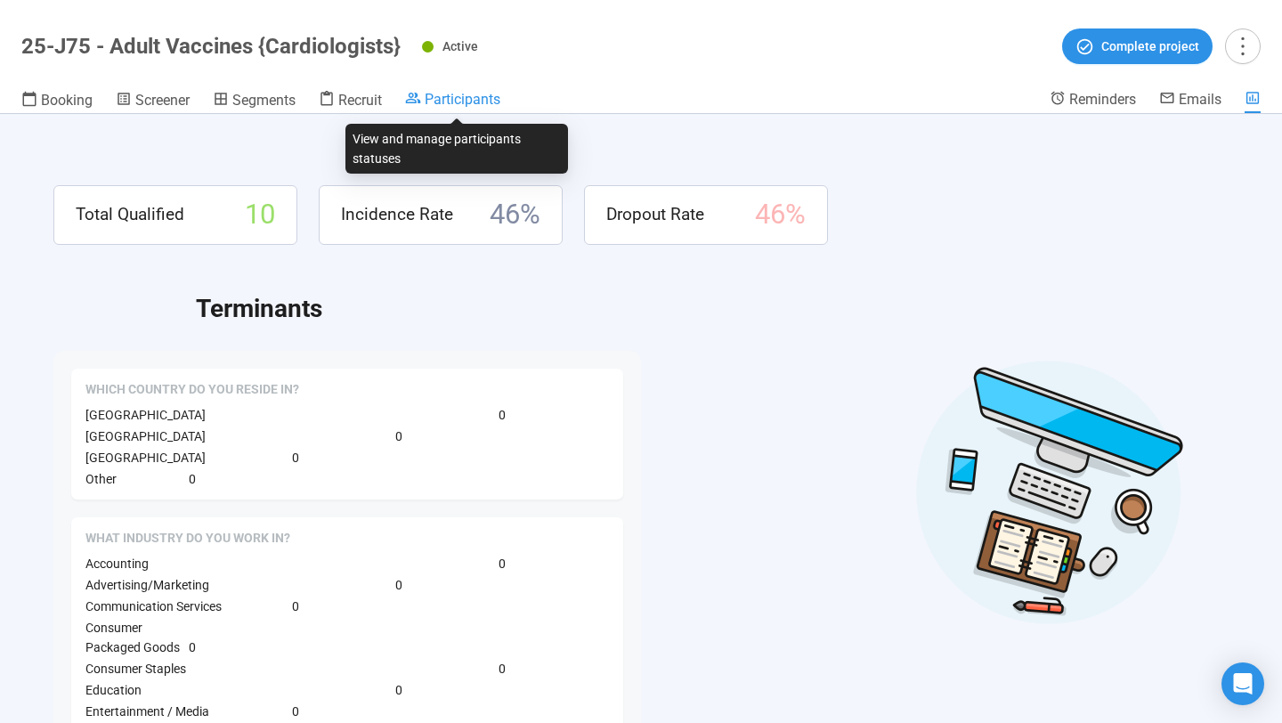
click at [443, 105] on span "Participants" at bounding box center [463, 99] width 76 height 17
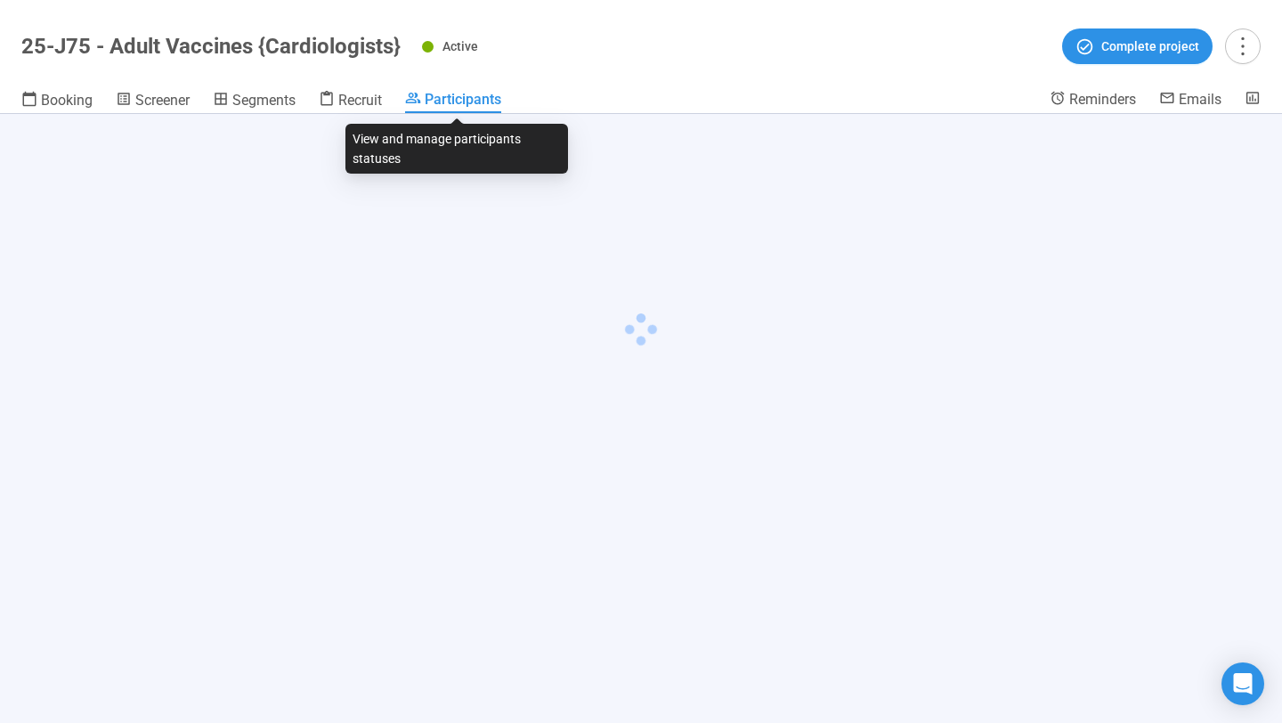
click at [443, 105] on span "Participants" at bounding box center [463, 99] width 77 height 17
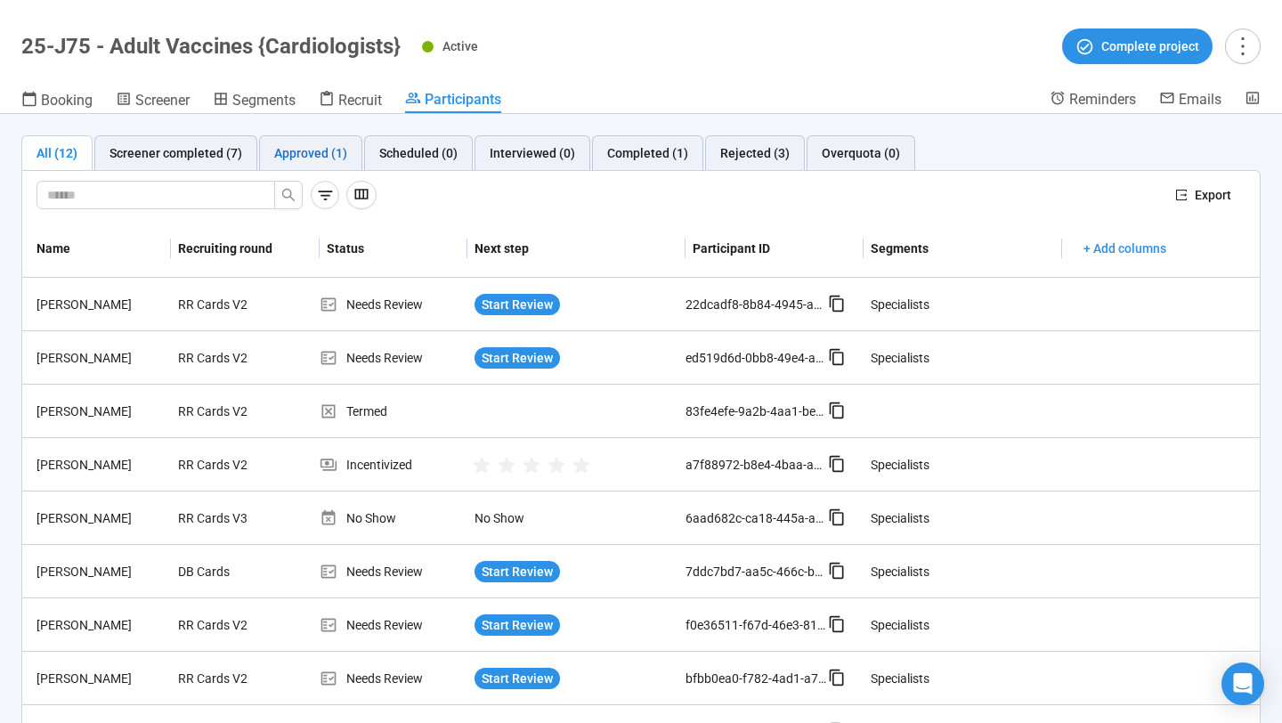
click at [311, 155] on div "Approved (1)" at bounding box center [310, 153] width 73 height 20
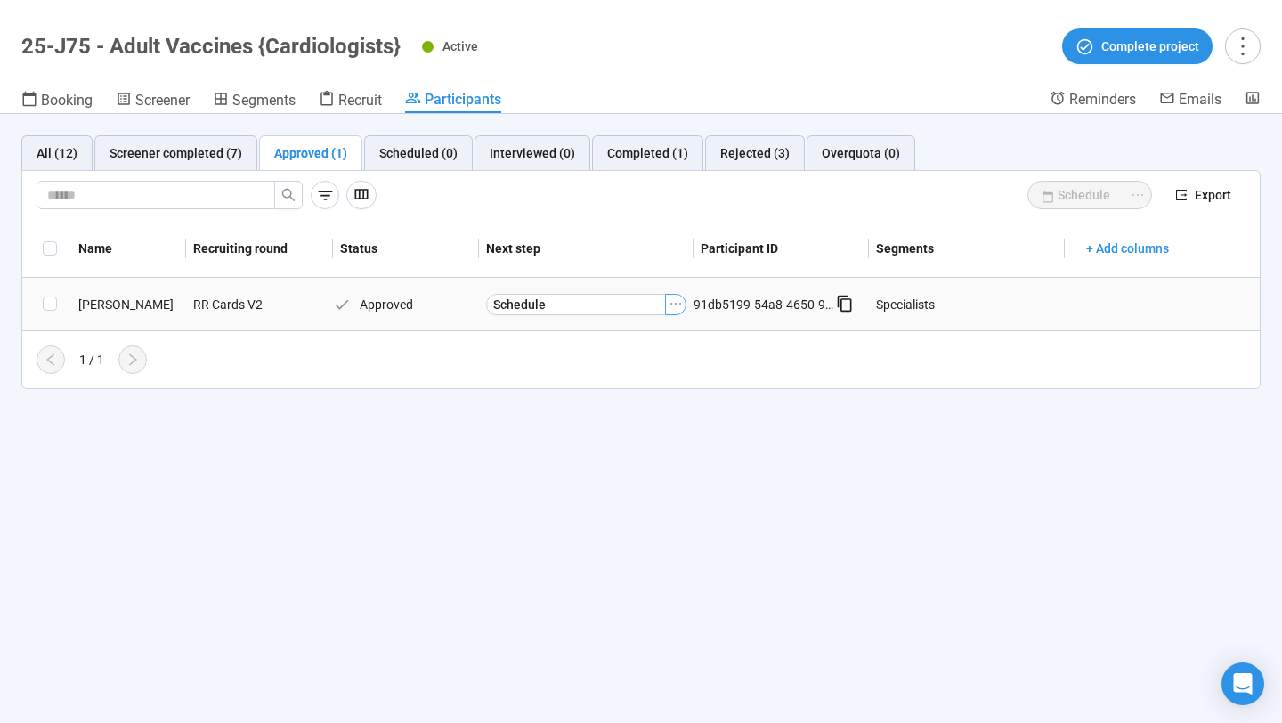
click at [672, 303] on icon "ellipsis" at bounding box center [675, 303] width 14 height 14
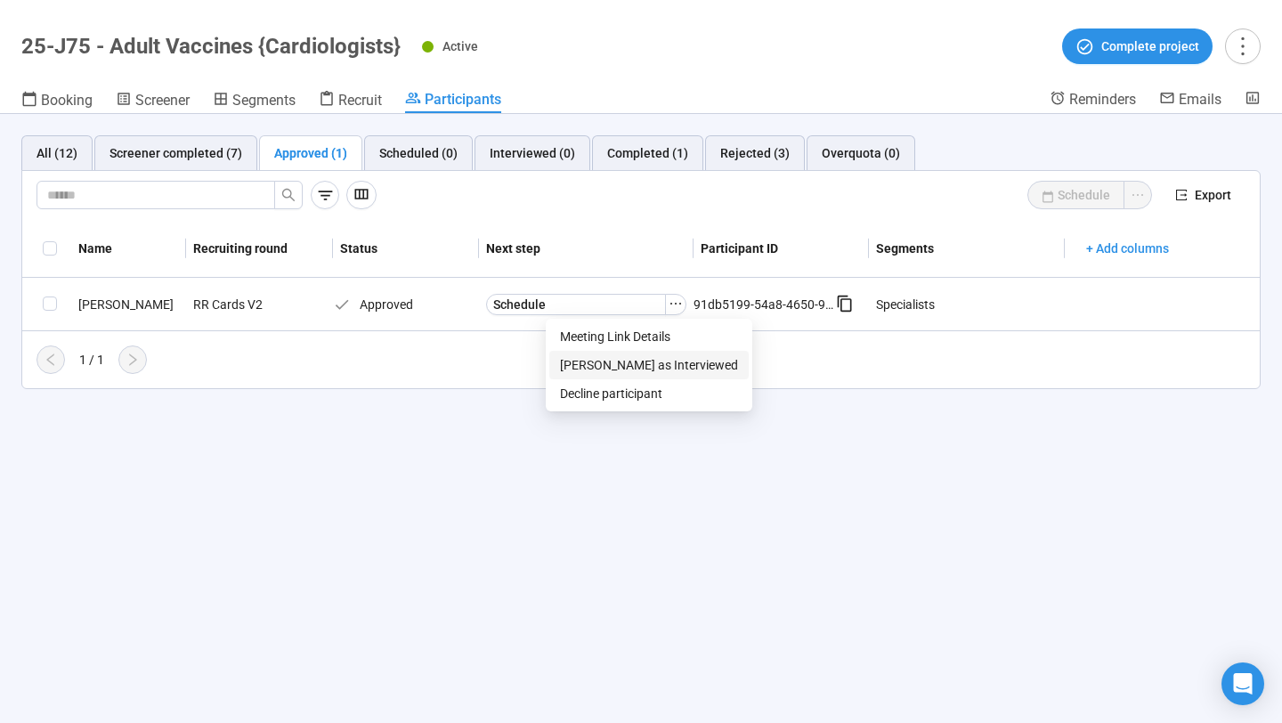
click at [637, 361] on span "[PERSON_NAME] as Interviewed" at bounding box center [649, 365] width 178 height 20
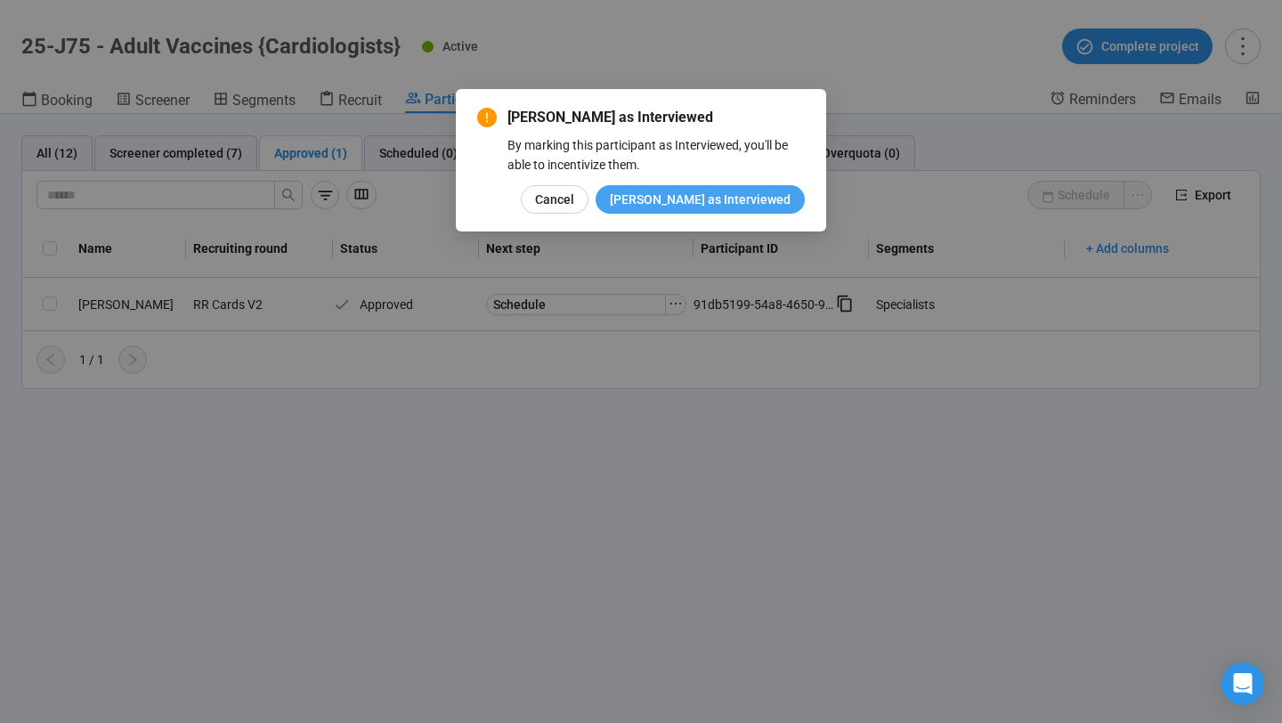
click at [725, 201] on span "[PERSON_NAME] as Interviewed" at bounding box center [700, 200] width 181 height 20
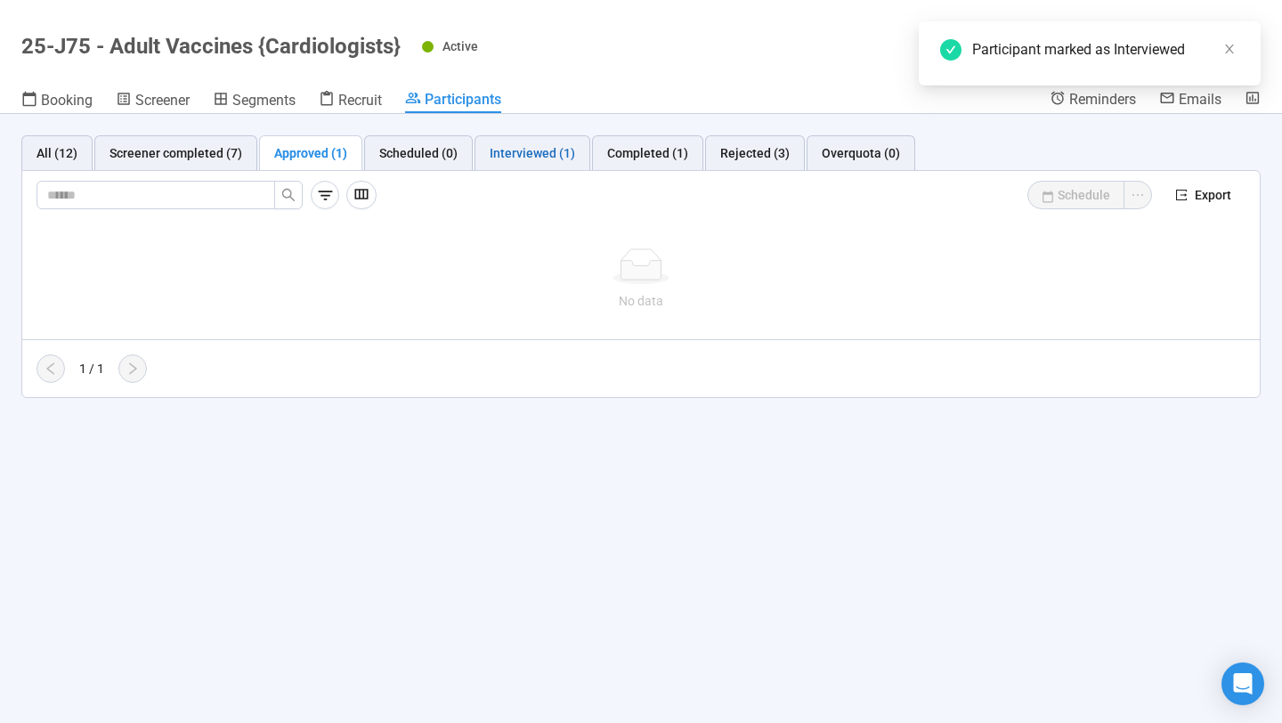
click at [559, 153] on div "Interviewed (1)" at bounding box center [531, 153] width 85 height 20
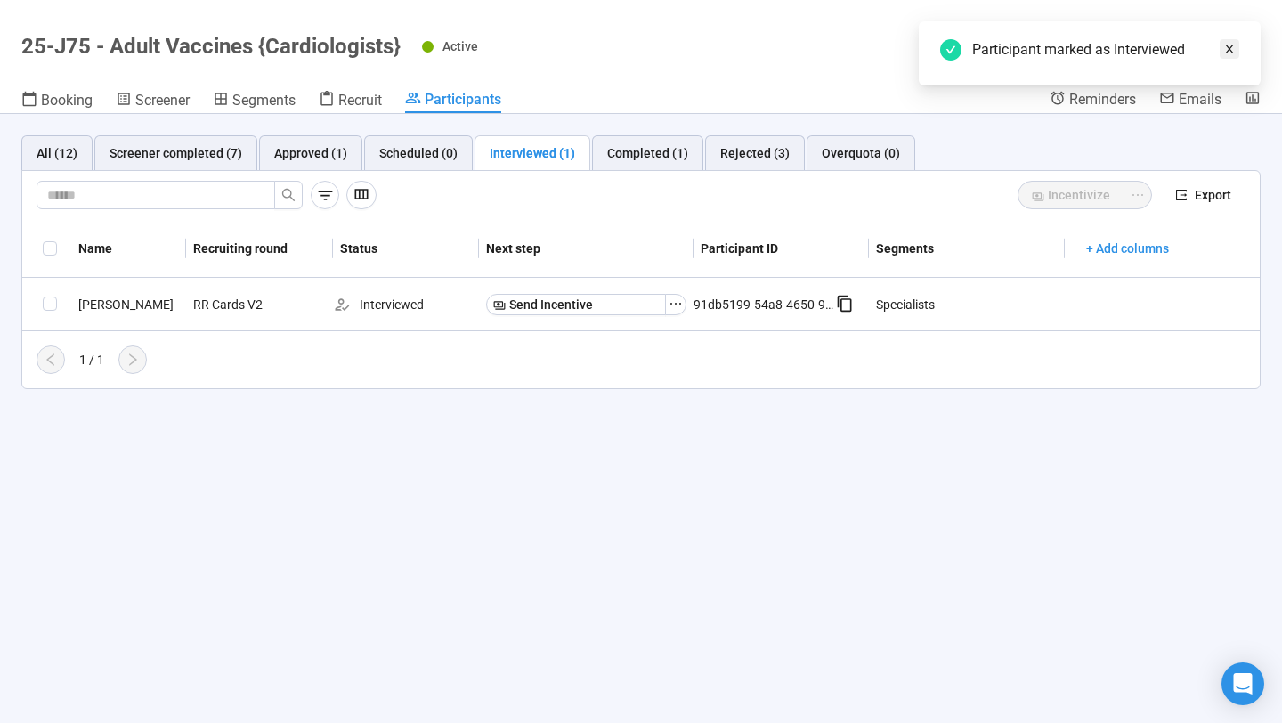
click at [1229, 49] on icon "close" at bounding box center [1229, 49] width 12 height 12
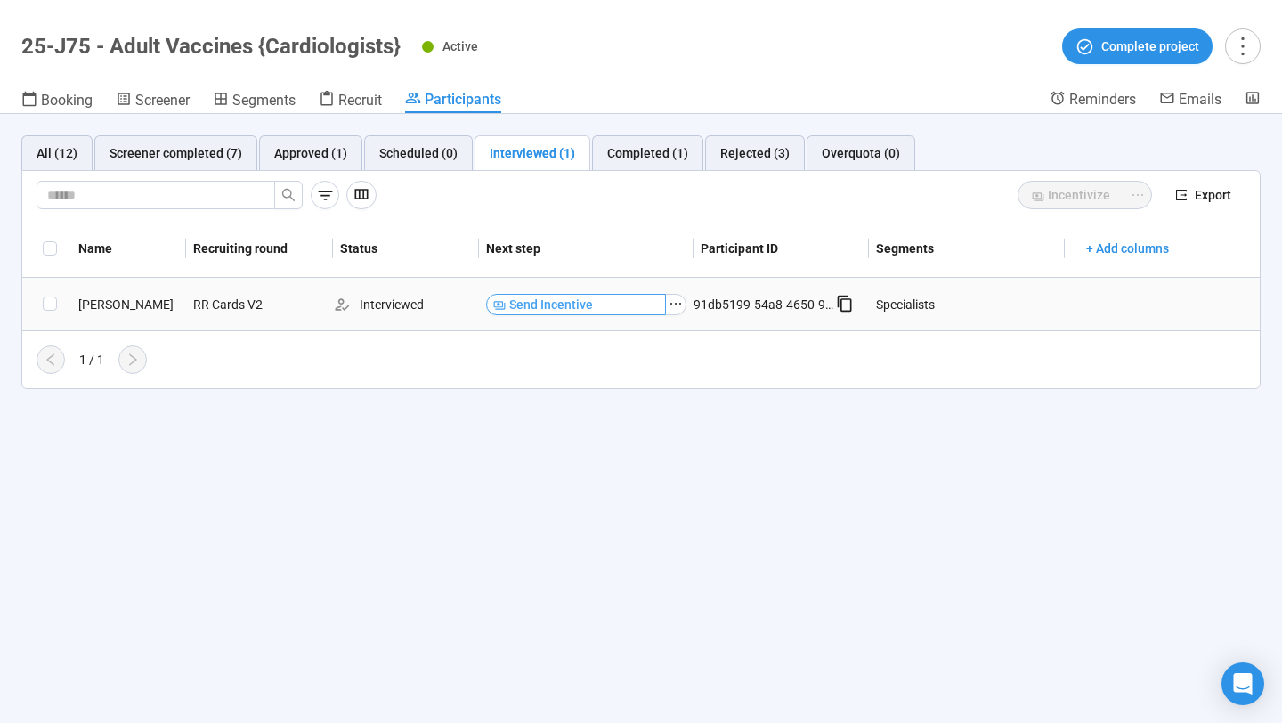
click at [619, 307] on button "Send Incentive" at bounding box center [576, 304] width 180 height 21
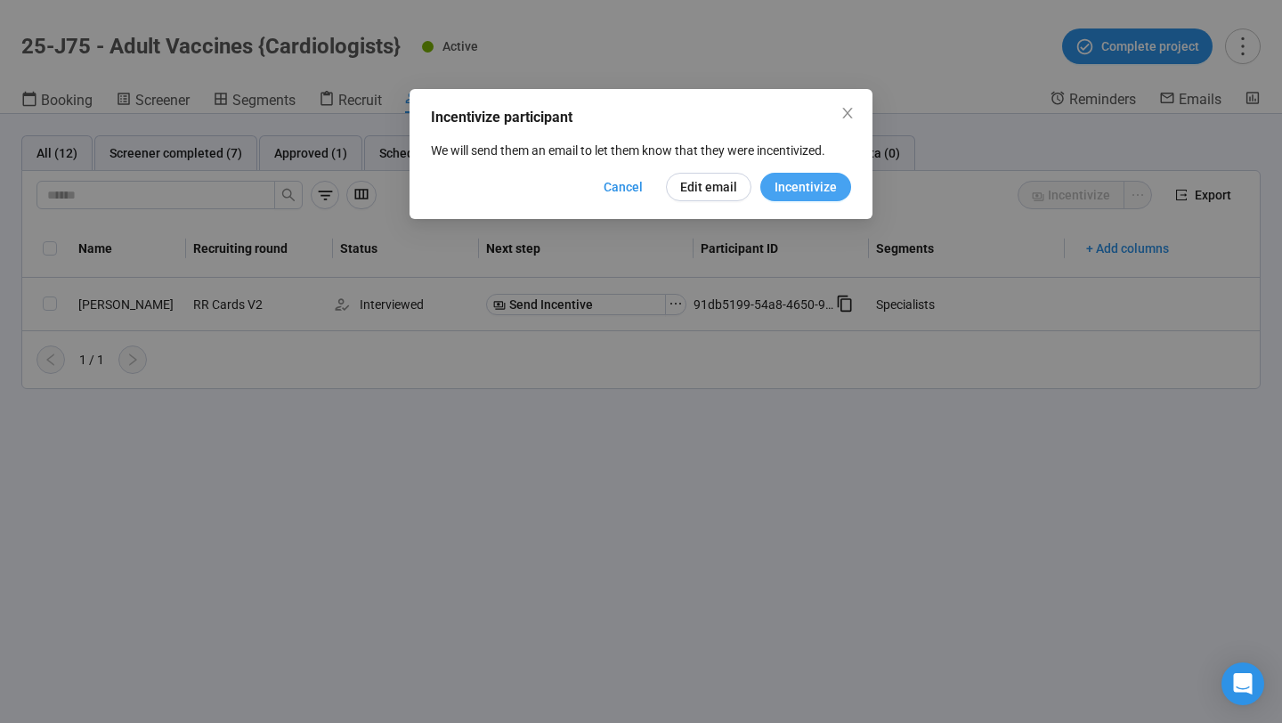
click at [808, 199] on button "Incentivize" at bounding box center [805, 187] width 91 height 28
